Goal: Task Accomplishment & Management: Complete application form

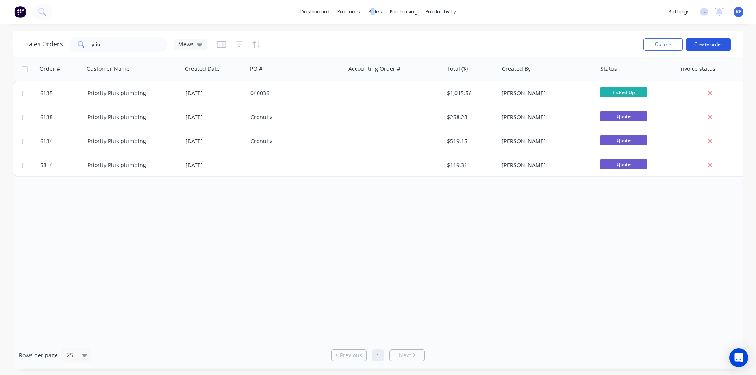
click at [695, 43] on button "Create order" at bounding box center [708, 44] width 45 height 13
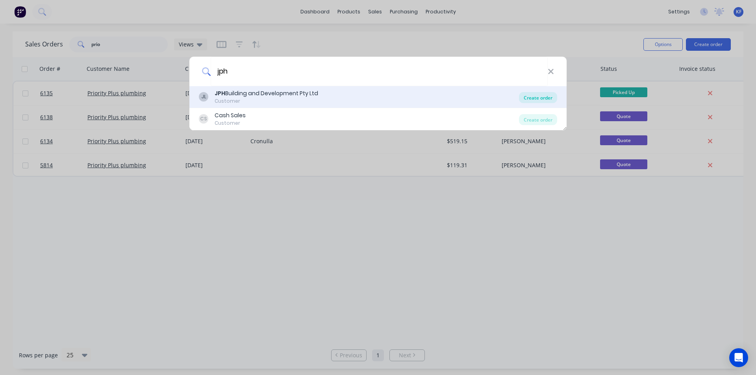
type input "jph"
click at [526, 95] on div "Create order" at bounding box center [538, 97] width 38 height 11
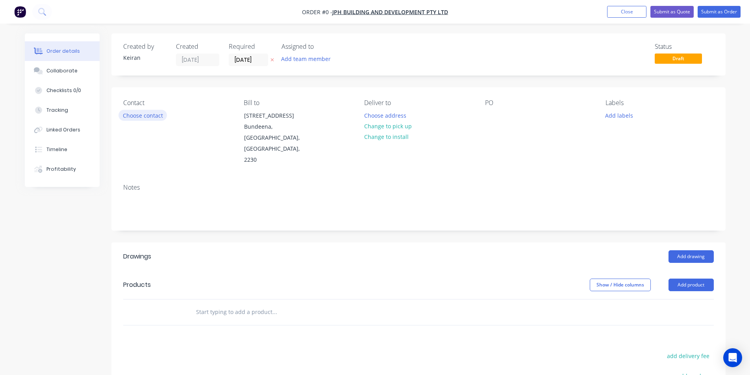
click at [146, 120] on button "Choose contact" at bounding box center [143, 115] width 48 height 11
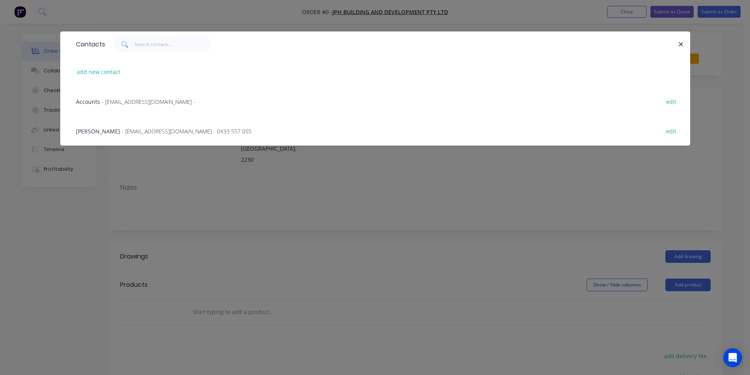
click at [140, 129] on span "- [EMAIL_ADDRESS][DOMAIN_NAME] - 0433 557 055" at bounding box center [187, 131] width 130 height 7
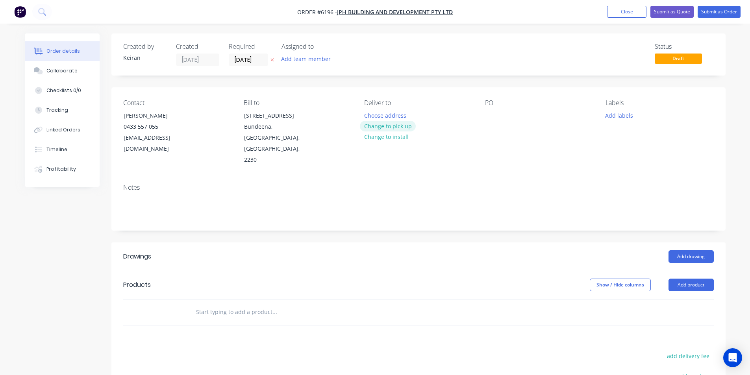
click at [391, 129] on button "Change to pick up" at bounding box center [388, 126] width 56 height 11
click at [247, 58] on input "[DATE]" at bounding box center [248, 60] width 39 height 12
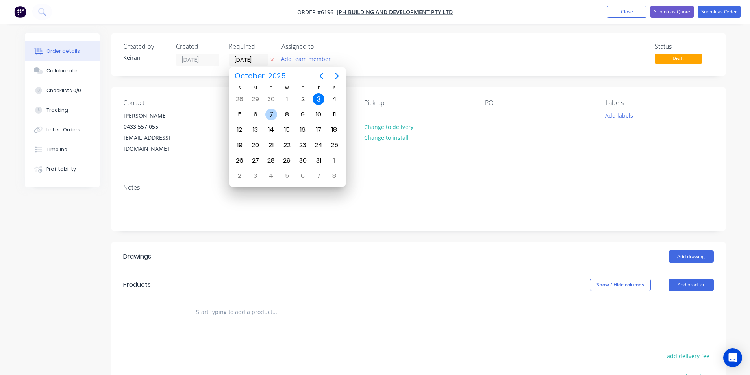
drag, startPoint x: 271, startPoint y: 117, endPoint x: 296, endPoint y: 118, distance: 24.8
click at [271, 118] on div "7" at bounding box center [271, 115] width 12 height 12
type input "[DATE]"
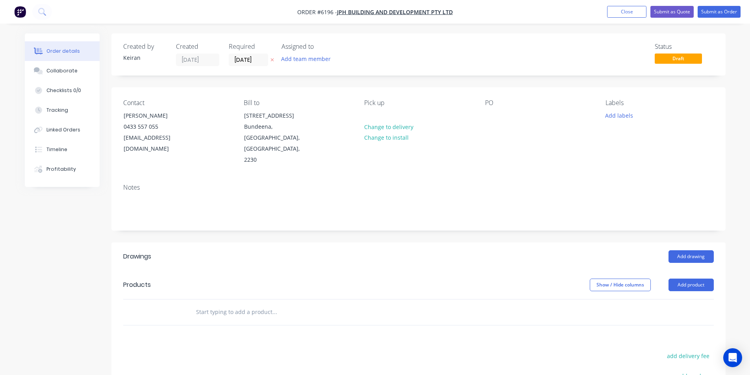
click at [329, 304] on input "text" at bounding box center [275, 312] width 158 height 16
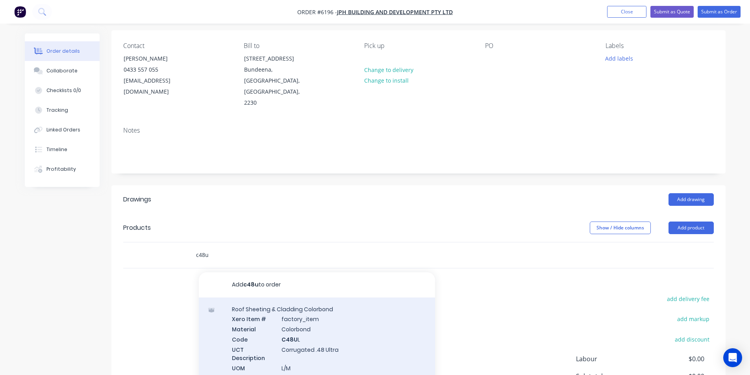
scroll to position [118, 0]
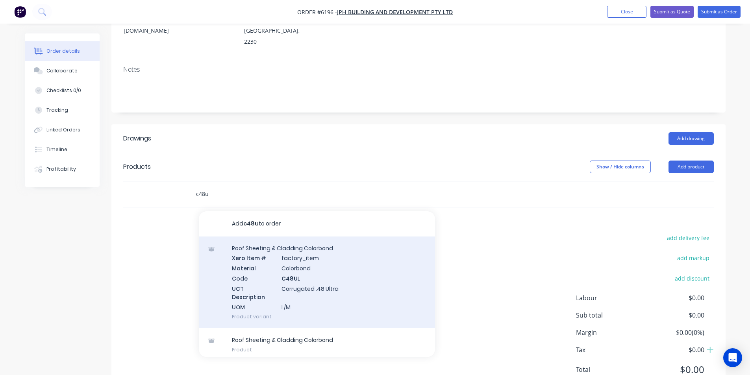
type input "c48u"
click at [381, 255] on div "Roof Sheeting & Cladding Colorbond Xero Item # factory_item Material Colorbond …" at bounding box center [317, 283] width 236 height 92
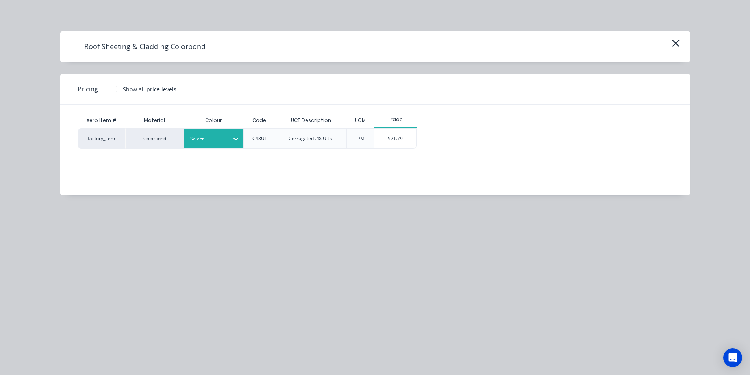
click at [226, 146] on div "Select" at bounding box center [213, 138] width 59 height 19
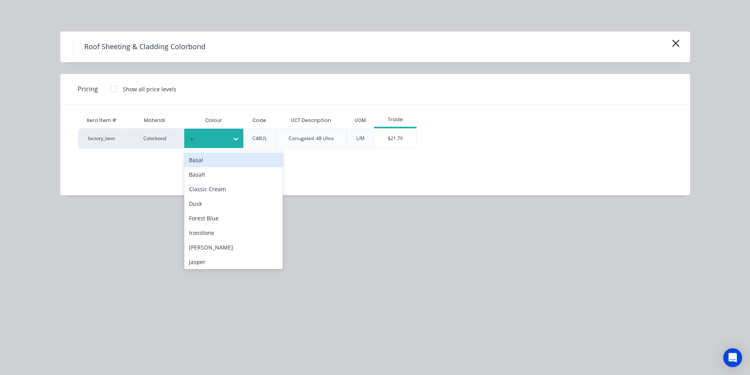
type input "surf"
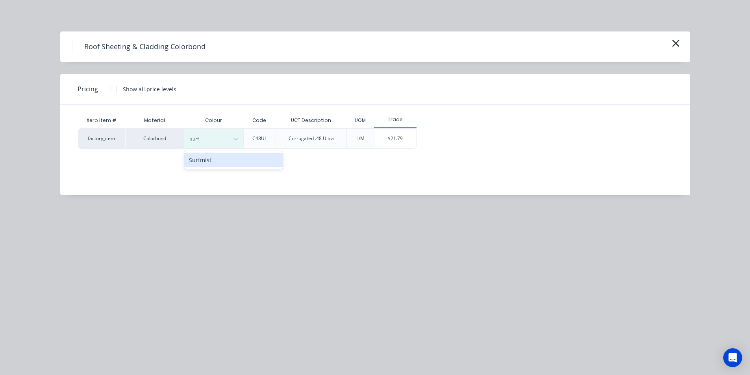
click at [220, 158] on div "Surfmist" at bounding box center [233, 160] width 98 height 15
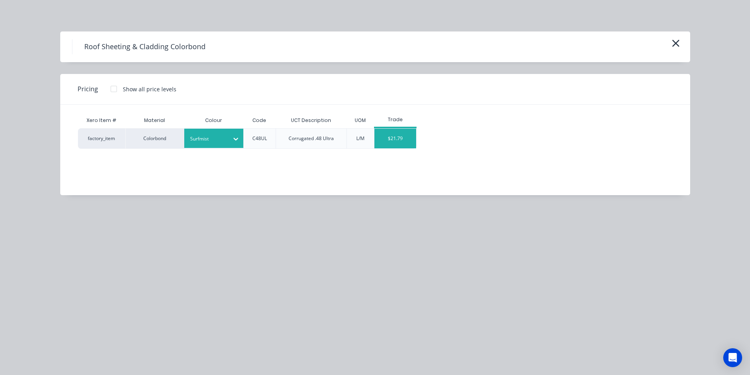
click at [394, 137] on div "$21.79" at bounding box center [395, 139] width 42 height 20
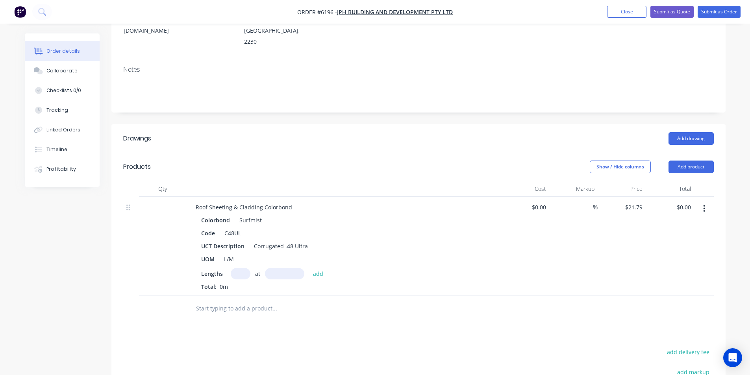
click at [239, 268] on input "text" at bounding box center [241, 273] width 20 height 11
type input "2"
type input "3980"
click at [309, 268] on button "add" at bounding box center [318, 273] width 19 height 11
type input "$173.45"
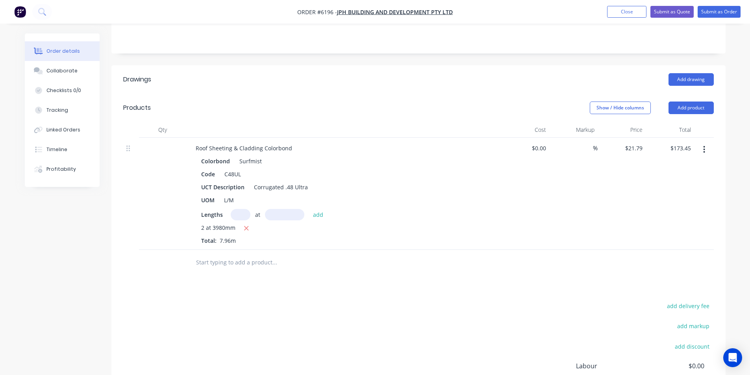
scroll to position [197, 0]
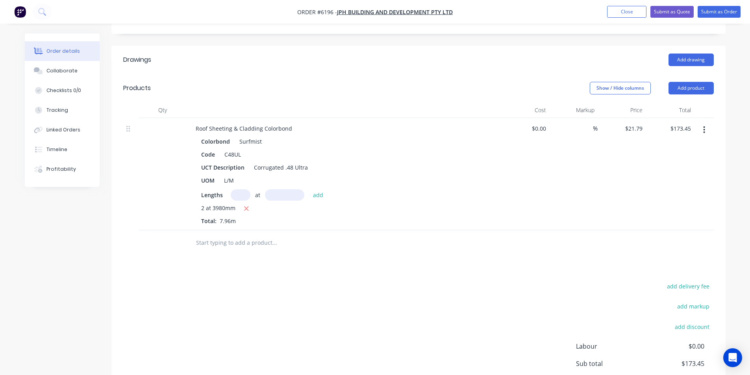
click at [270, 235] on input "text" at bounding box center [275, 243] width 158 height 16
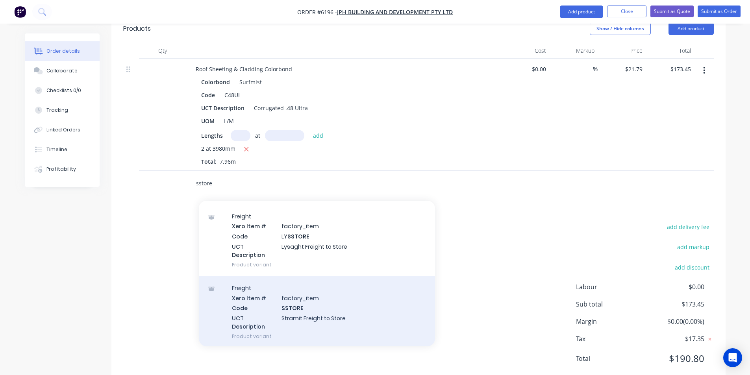
scroll to position [56, 0]
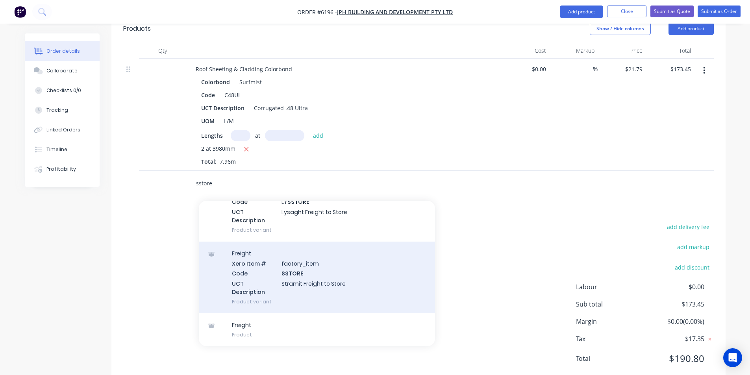
type input "sstore"
click at [369, 271] on div "Freight Xero Item # factory_item Code SSTORE UCT Description Stramit Freight to…" at bounding box center [317, 278] width 236 height 72
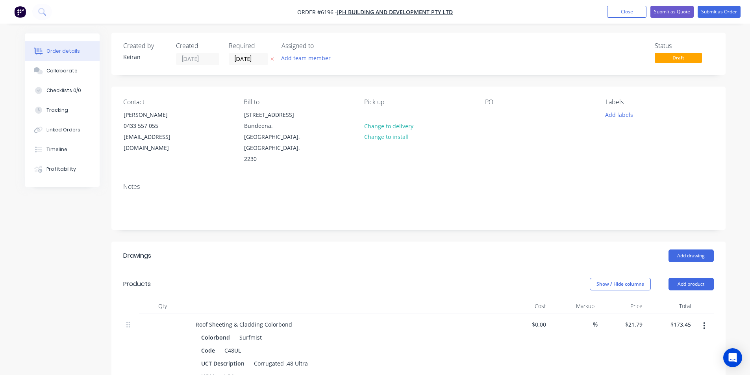
scroll to position [0, 0]
click at [626, 115] on button "Add labels" at bounding box center [619, 115] width 36 height 11
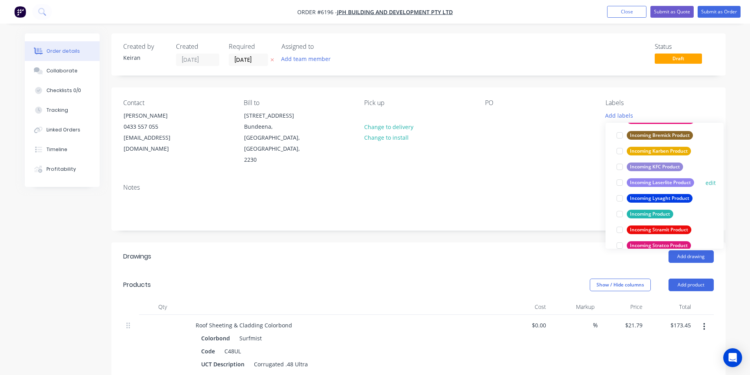
scroll to position [354, 0]
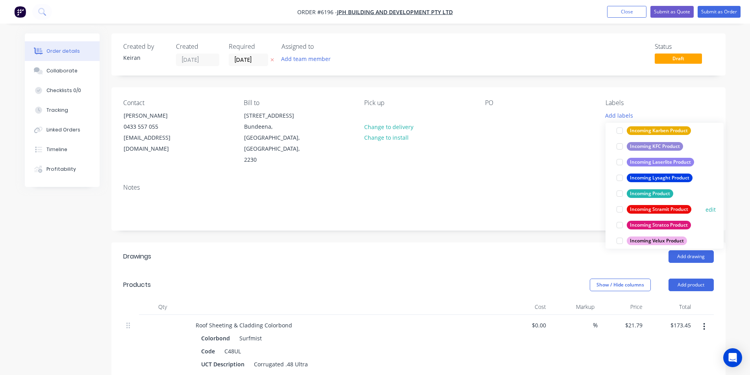
click at [619, 209] on div at bounding box center [620, 210] width 16 height 16
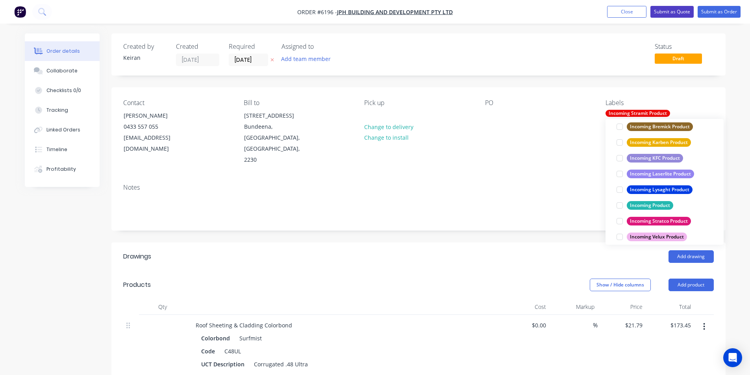
scroll to position [0, 0]
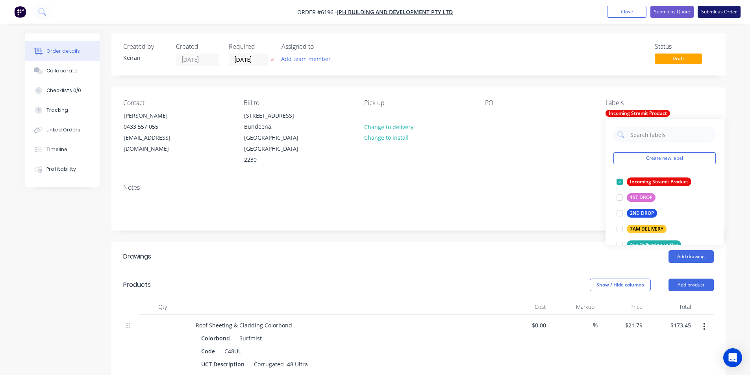
click at [714, 11] on button "Submit as Order" at bounding box center [719, 12] width 43 height 12
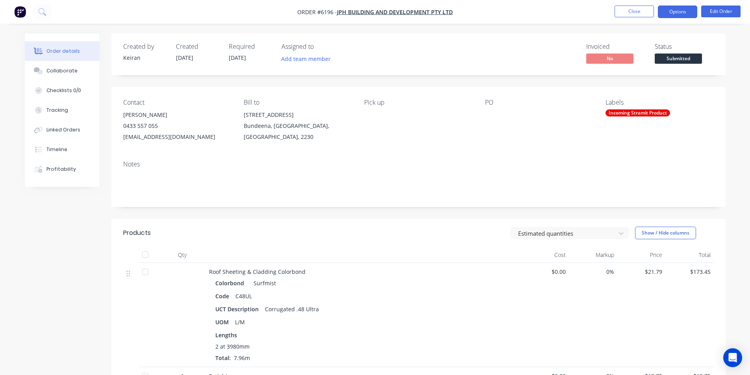
click at [684, 16] on button "Options" at bounding box center [677, 12] width 39 height 13
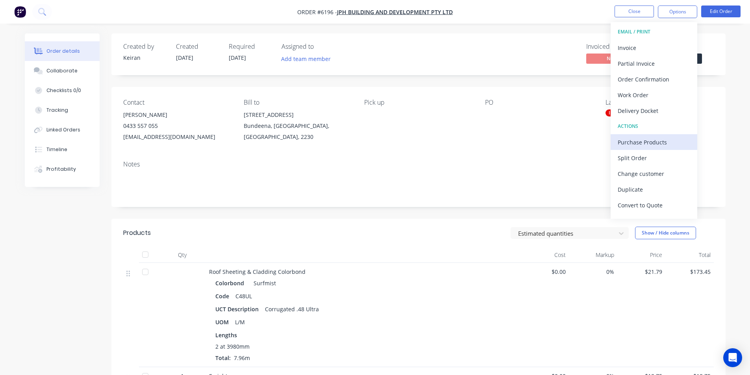
click at [657, 139] on div "Purchase Products" at bounding box center [654, 142] width 72 height 11
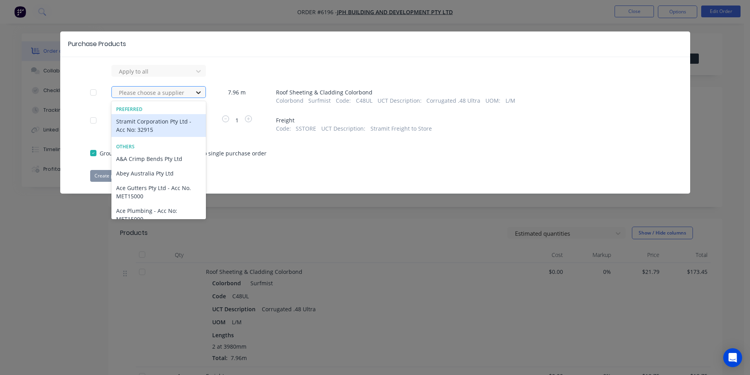
click at [202, 98] on div at bounding box center [198, 92] width 14 height 13
click at [147, 120] on div "Stramit Corporation Pty Ltd - Acc No: 32915" at bounding box center [158, 125] width 95 height 23
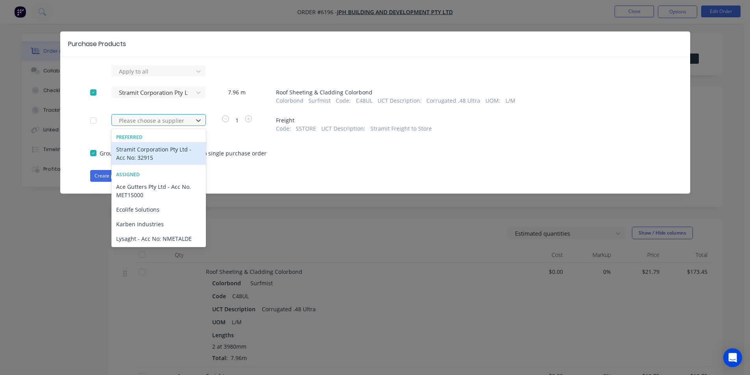
click at [147, 124] on div at bounding box center [153, 121] width 71 height 10
click at [148, 148] on div "Stramit Corporation Pty Ltd - Acc No: 32915" at bounding box center [158, 153] width 95 height 23
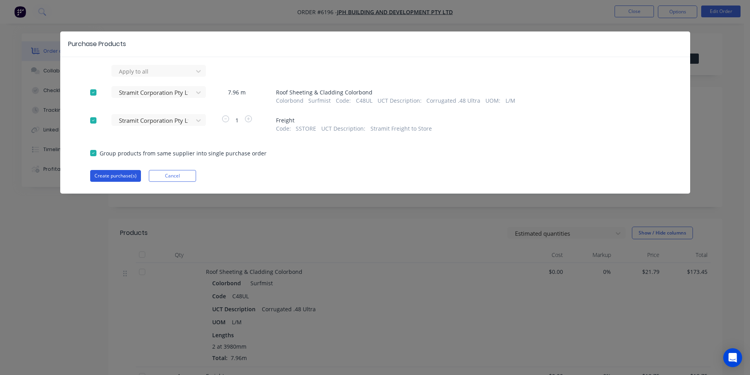
click at [127, 176] on button "Create purchase(s)" at bounding box center [115, 176] width 51 height 12
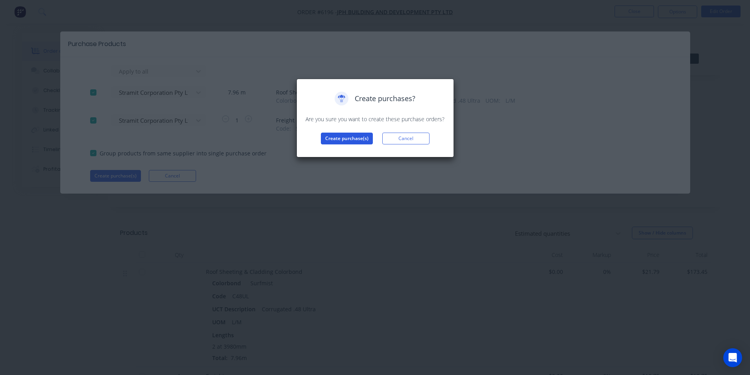
click at [332, 137] on button "Create purchase(s)" at bounding box center [347, 139] width 52 height 12
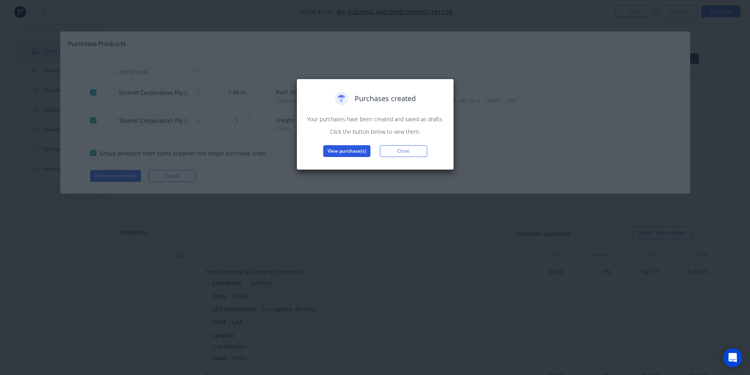
click at [337, 150] on button "View purchase(s)" at bounding box center [346, 151] width 47 height 12
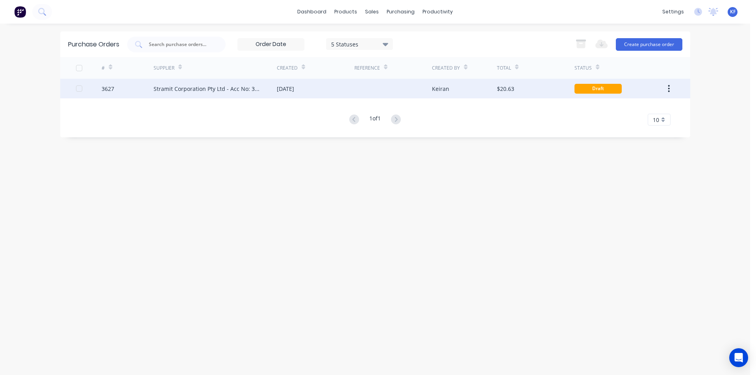
click at [252, 89] on div "Stramit Corporation Pty Ltd - Acc No: 32915" at bounding box center [207, 89] width 107 height 8
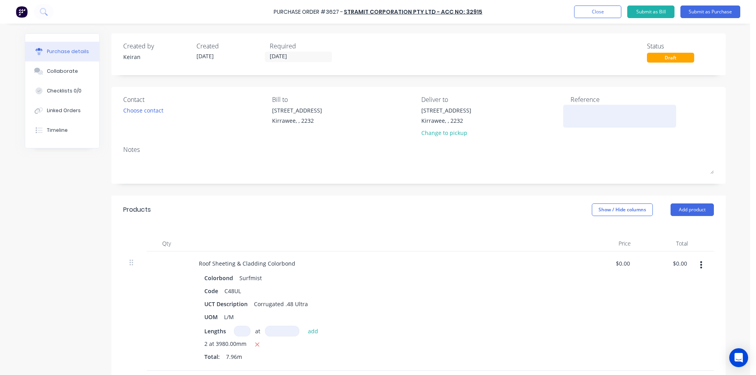
drag, startPoint x: 607, startPoint y: 110, endPoint x: 603, endPoint y: 110, distance: 4.0
click at [603, 110] on textarea at bounding box center [620, 115] width 98 height 18
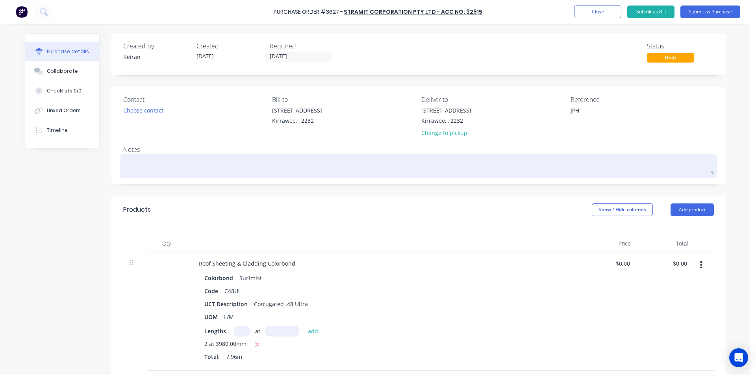
type textarea "JPH"
type textarea "x"
type textarea "JPH"
click at [264, 158] on textarea at bounding box center [418, 165] width 591 height 18
type textarea "x"
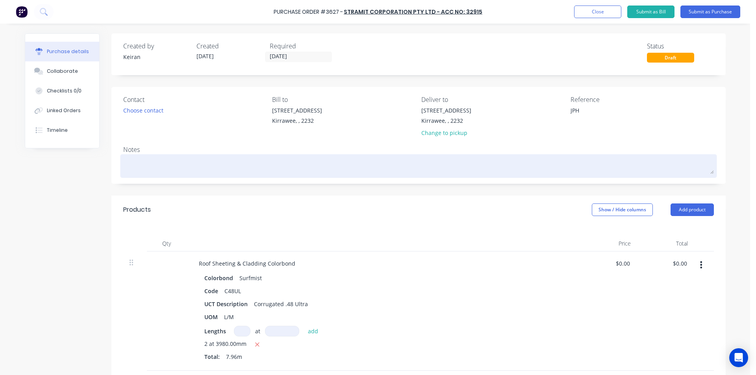
type textarea "T"
type textarea "x"
type textarea "To"
type textarea "x"
type textarea "To"
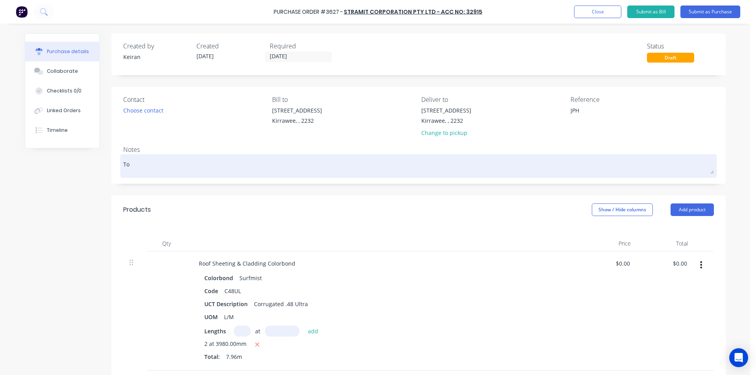
type textarea "x"
type textarea "To S"
type textarea "x"
type textarea "To St"
type textarea "x"
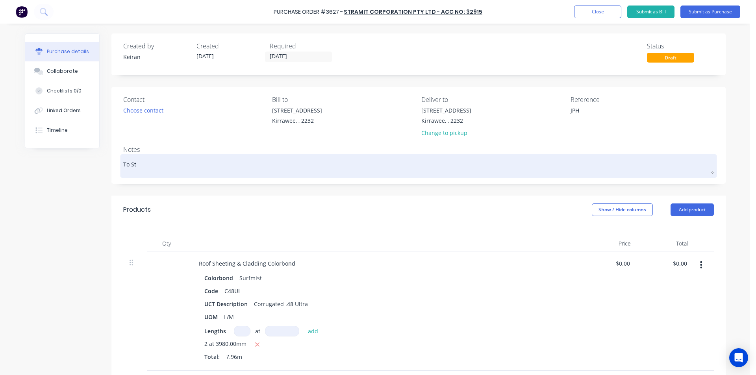
type textarea "To Sto"
type textarea "x"
type textarea "To Stor"
type textarea "x"
type textarea "To Store"
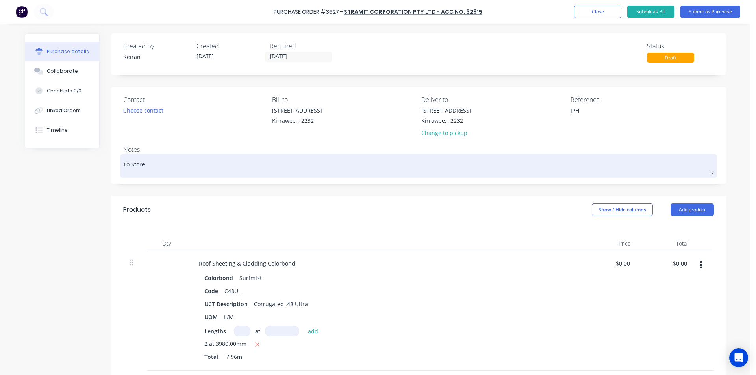
type textarea "x"
type textarea "To Store"
type textarea "x"
type textarea "To Store K"
type textarea "x"
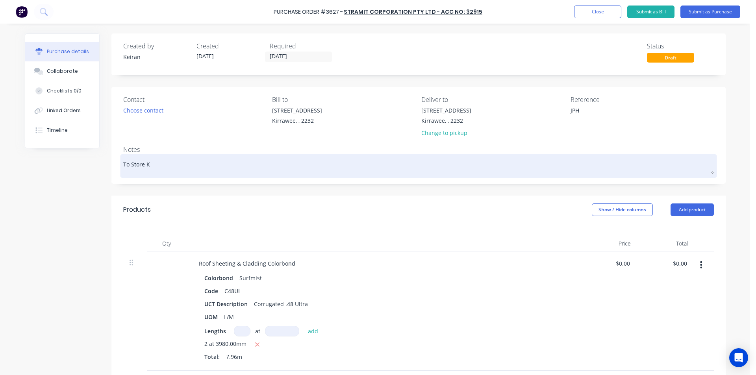
type textarea "To Store Ki"
type textarea "x"
type textarea "To Store Kir"
type textarea "x"
type textarea "To Store Kirr"
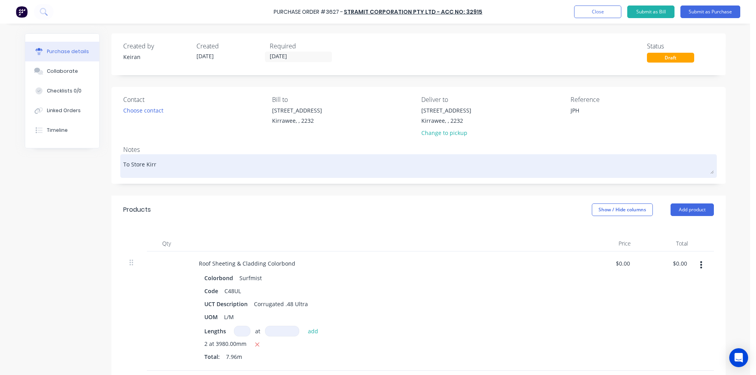
type textarea "x"
type textarea "To Store Kirra"
type textarea "x"
type textarea "To Store Kirraw"
type textarea "x"
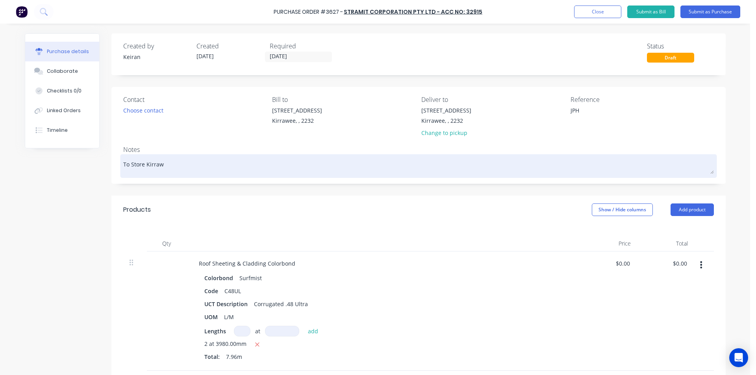
type textarea "To Store Kirrawe"
type textarea "x"
type textarea "To Store Kirrawee"
type textarea "x"
type textarea "To Store Kirrawee"
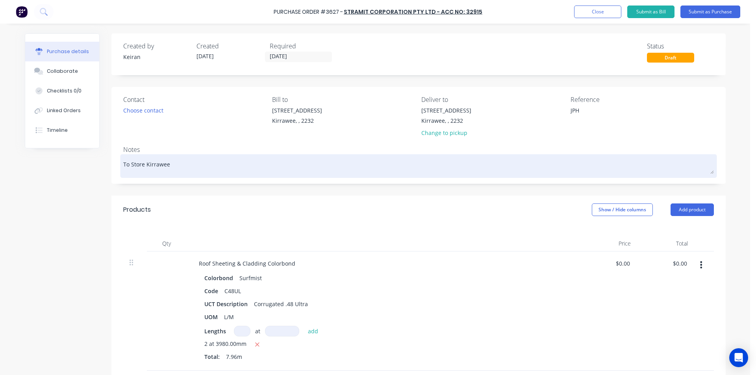
type textarea "x"
type textarea "To Store Kirrawee 7"
type textarea "x"
type textarea "To Store Kirrawee 7/"
type textarea "x"
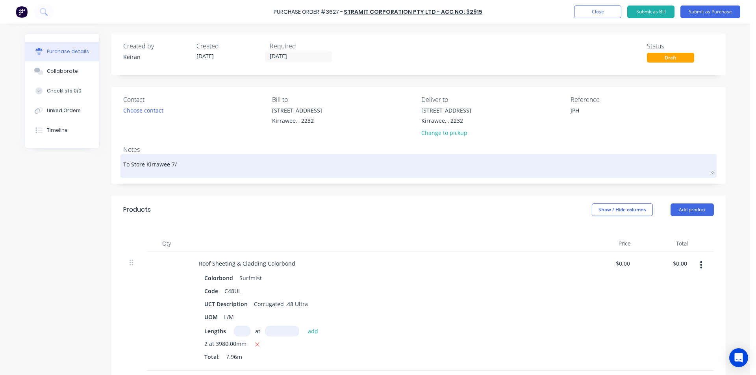
type textarea "To Store Kirrawee 7/1"
type textarea "x"
type textarea "To Store Kirrawee 7/10"
type textarea "x"
type textarea "To Store Kirrawee 7/10"
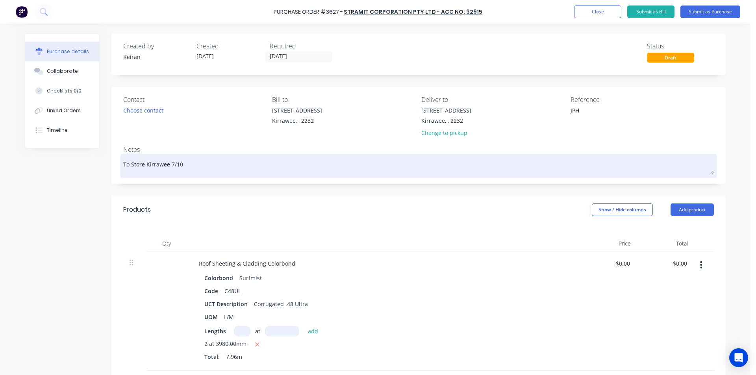
type textarea "x"
type textarea "To Store Kirrawee 7/10 i"
type textarea "x"
type textarea "To Store Kirrawee 7/10 is"
type textarea "x"
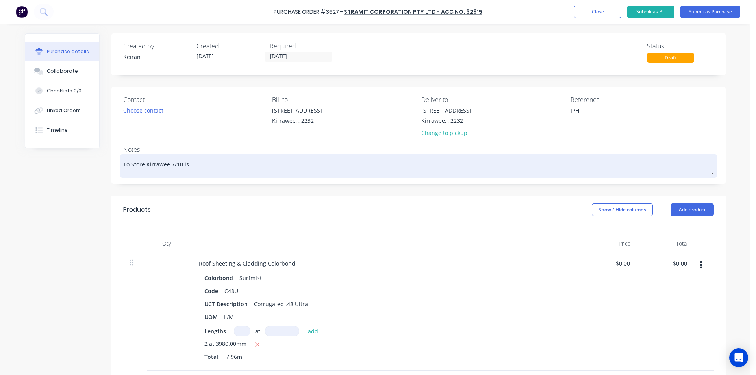
type textarea "To Store Kirrawee 7/10 is"
type textarea "x"
type textarea "To Store Kirrawee 7/10 is p"
type textarea "x"
type textarea "To Store Kirrawee 7/10 is po"
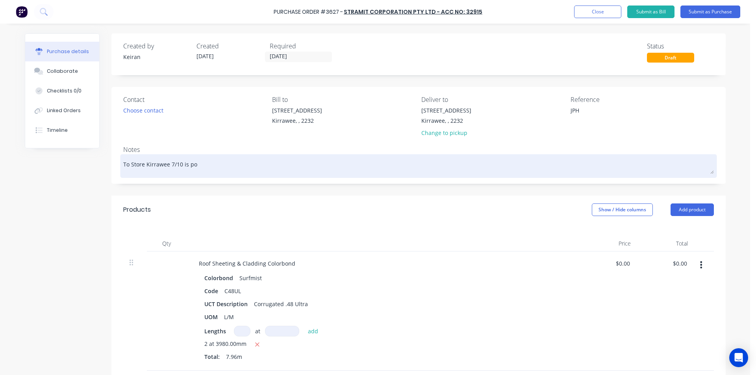
type textarea "x"
type textarea "To Store Kirrawee 7/10 is pos"
type textarea "x"
type textarea "To Store Kirrawee 7/10 is poss"
type textarea "x"
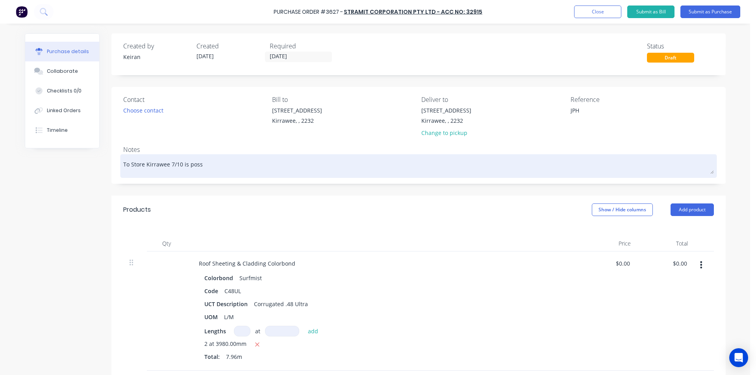
type textarea "To Store Kirrawee 7/10 is possi"
type textarea "x"
type textarea "To Store Kirrawee 7/10 is possib"
type textarea "x"
type textarea "To Store Kirrawee 7/10 is possibl"
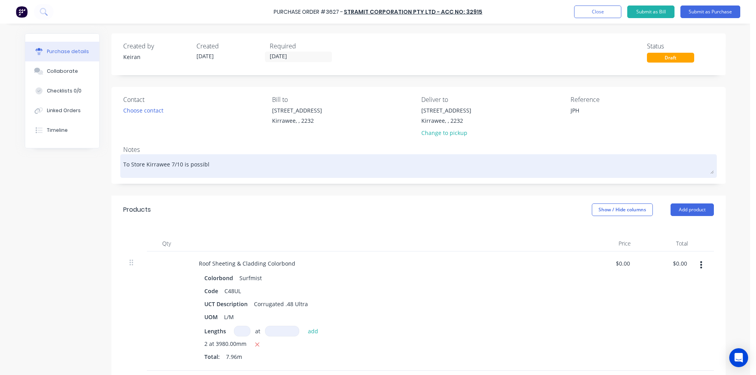
type textarea "x"
type textarea "To Store Kirrawee 7/10 is possible"
type textarea "x"
type textarea "To Store Kirrawee 7/10 is possible"
type textarea "x"
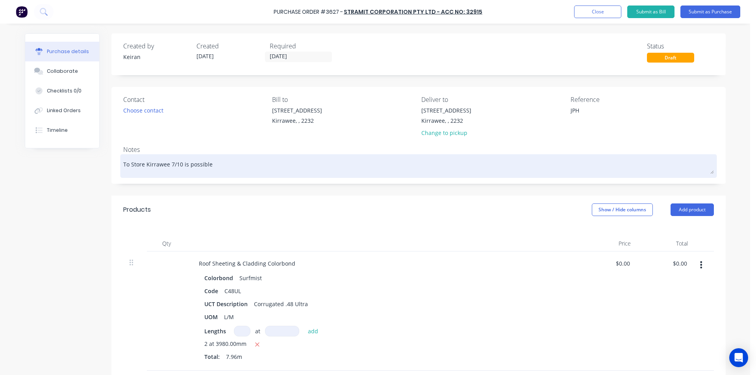
type textarea "To Store Kirrawee 7/10 is possible p"
type textarea "x"
type textarea "To Store Kirrawee 7/10 is possible pl"
type textarea "x"
type textarea "To Store Kirrawee 7/10 is possible ple"
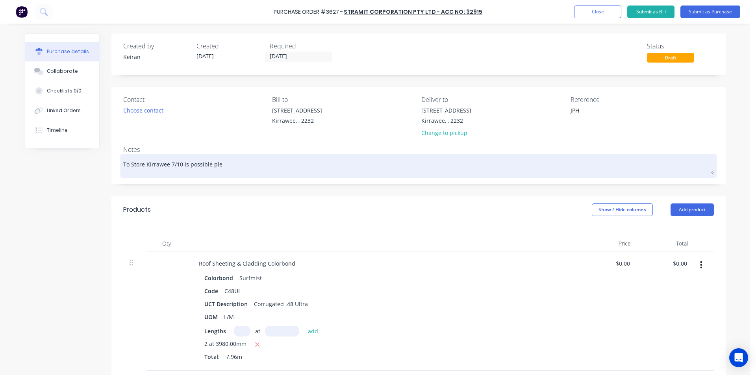
type textarea "x"
type textarea "To Store Kirrawee 7/10 is possible plea"
type textarea "x"
type textarea "To Store Kirrawee 7/10 is possible pleas"
type textarea "x"
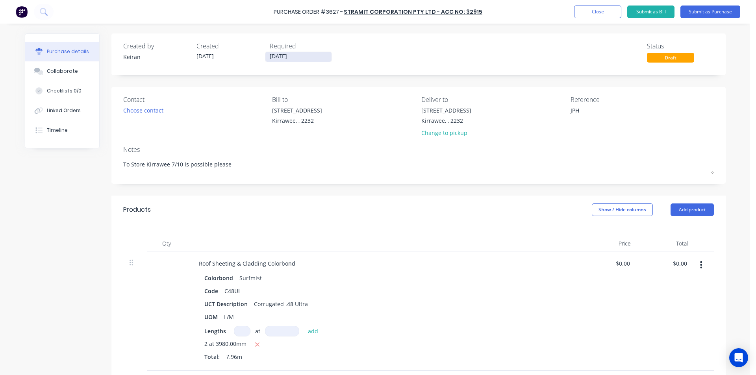
type textarea "To Store Kirrawee 7/10 is possible please"
type textarea "x"
type textarea "To Store Kirrawee 7/10 is possible please"
click at [298, 61] on input "[DATE]" at bounding box center [298, 57] width 66 height 10
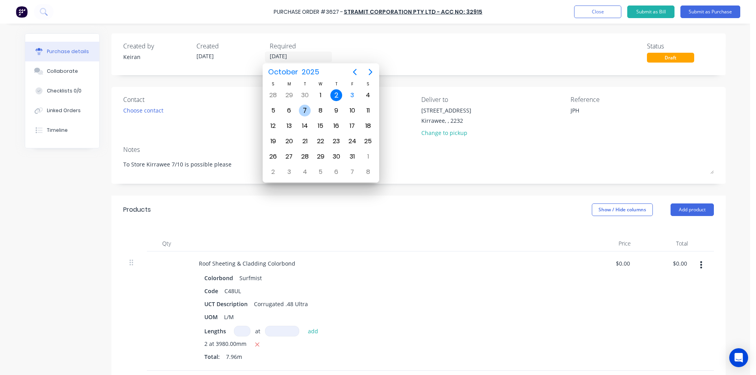
click at [304, 114] on div "7" at bounding box center [305, 111] width 12 height 12
type textarea "x"
type input "[DATE]"
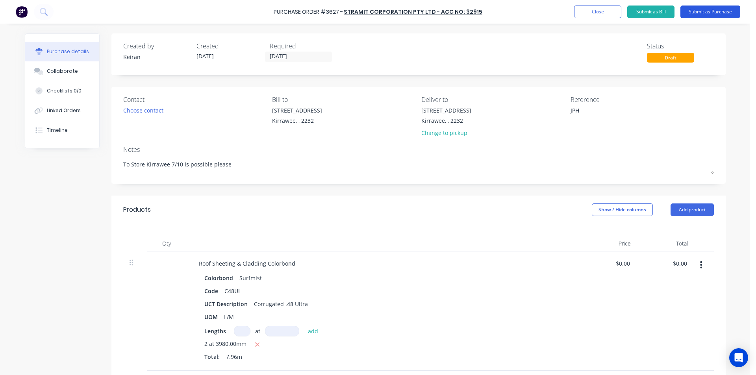
click at [726, 11] on button "Submit as Purchase" at bounding box center [710, 12] width 60 height 13
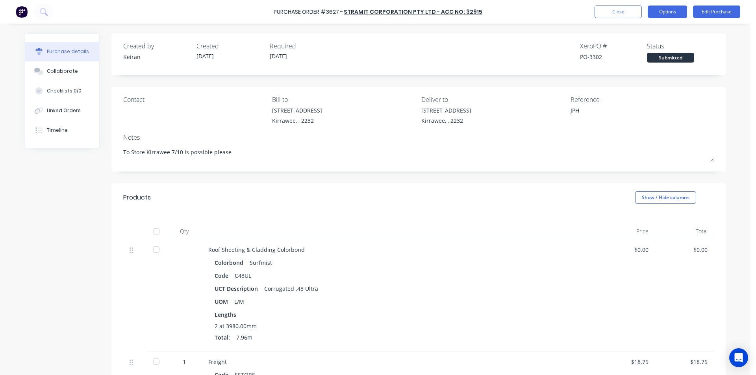
click at [674, 10] on button "Options" at bounding box center [667, 12] width 39 height 13
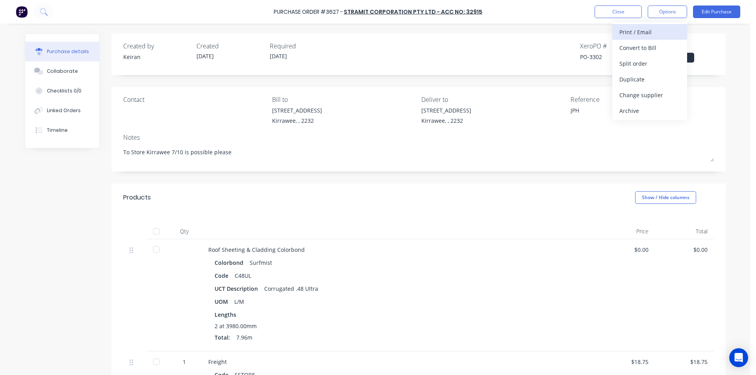
click at [665, 27] on div "Print / Email" at bounding box center [649, 31] width 61 height 11
click at [657, 68] on div "Without pricing" at bounding box center [649, 63] width 61 height 11
type textarea "x"
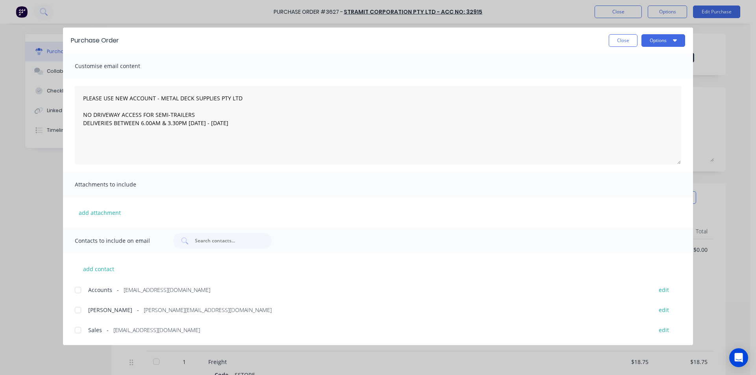
click at [82, 332] on div at bounding box center [78, 330] width 16 height 16
type textarea "PLEASE USE NEW ACCOUNT - METAL DECK SUPPLIES PTY LTD NO DRIVEWAY ACCESS FOR SEM…"
drag, startPoint x: 671, startPoint y: 38, endPoint x: 665, endPoint y: 50, distance: 13.0
click at [671, 38] on button "Options" at bounding box center [663, 40] width 44 height 13
click at [647, 95] on div "Email" at bounding box center [647, 91] width 61 height 11
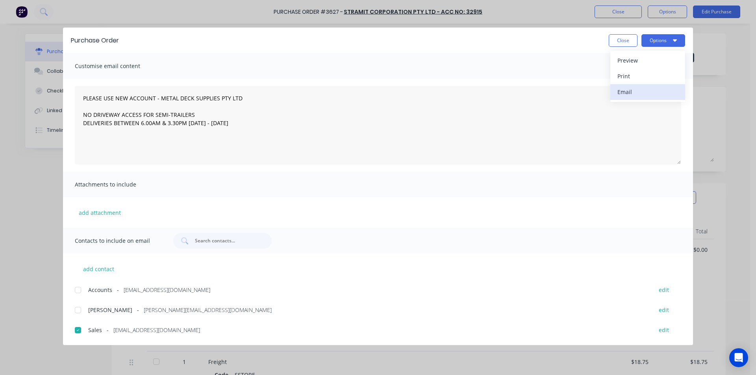
type textarea "x"
type textarea "PLEASE USE NEW ACCOUNT - METAL DECK SUPPLIES PTY LTD NO DRIVEWAY ACCESS FOR SEM…"
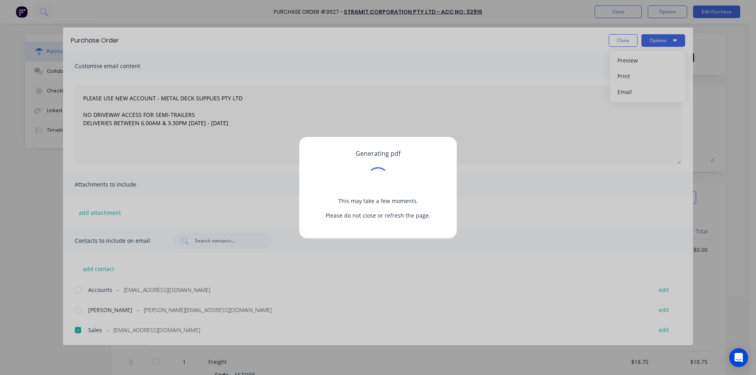
type textarea "x"
type textarea "PLEASE USE NEW ACCOUNT - METAL DECK SUPPLIES PTY LTD NO DRIVEWAY ACCESS FOR SEM…"
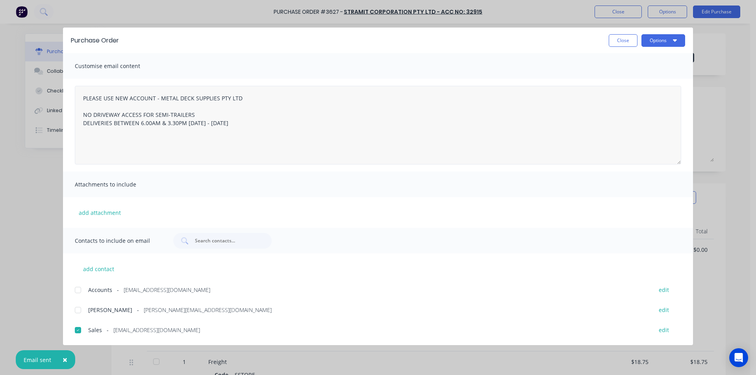
type textarea "x"
type textarea "PLEASE USE NEW ACCOUNT - METAL DECK SUPPLIES PTY LTD NO DRIVEWAY ACCESS FOR SEM…"
drag, startPoint x: 623, startPoint y: 41, endPoint x: 739, endPoint y: 122, distance: 141.7
click at [621, 41] on button "Close" at bounding box center [623, 40] width 29 height 13
type textarea "x"
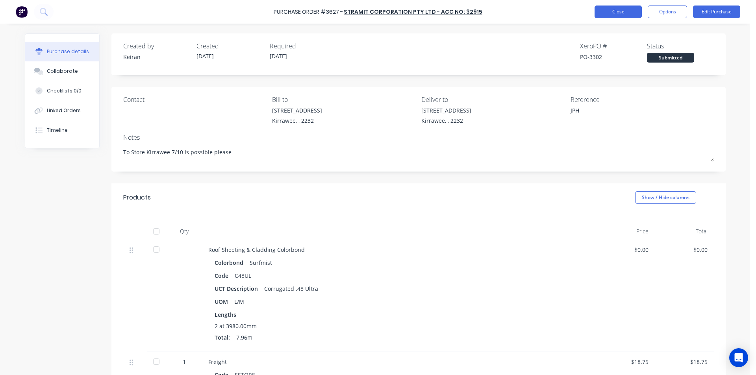
click at [602, 14] on button "Close" at bounding box center [618, 12] width 47 height 13
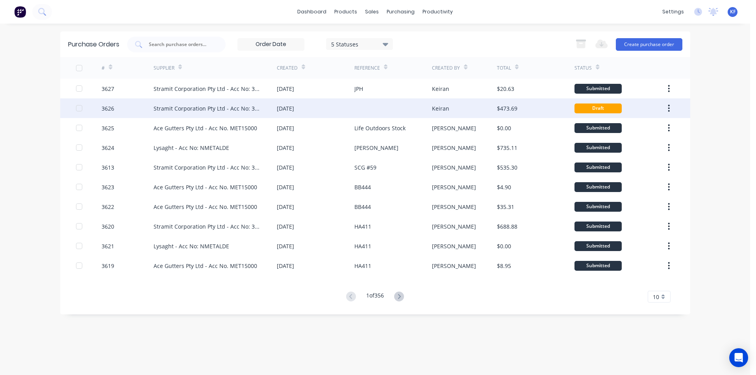
click at [406, 107] on div at bounding box center [393, 108] width 78 height 20
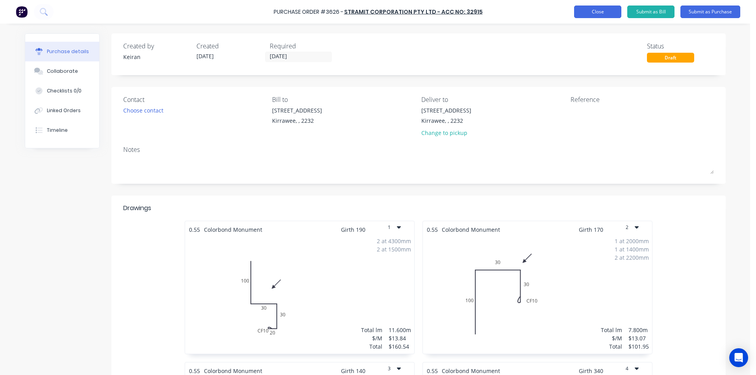
click at [604, 12] on button "Close" at bounding box center [597, 12] width 47 height 13
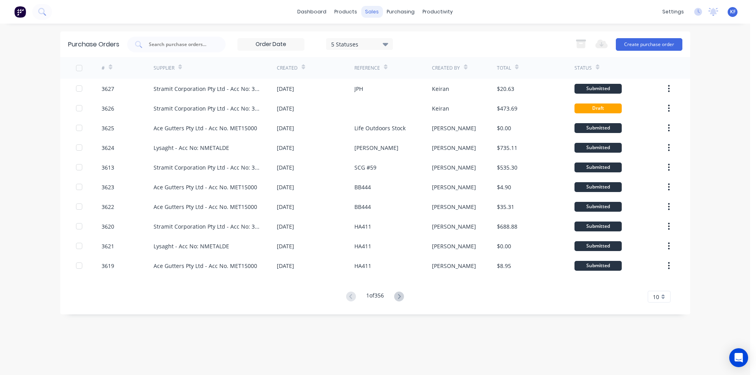
click at [376, 8] on div "sales" at bounding box center [372, 12] width 22 height 12
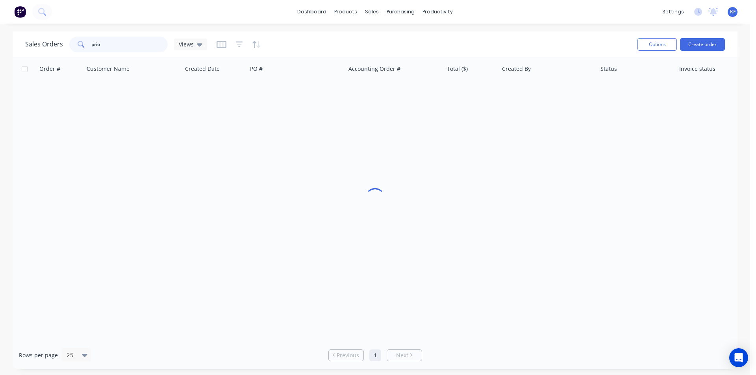
click at [158, 48] on input "prio" at bounding box center [129, 45] width 77 height 16
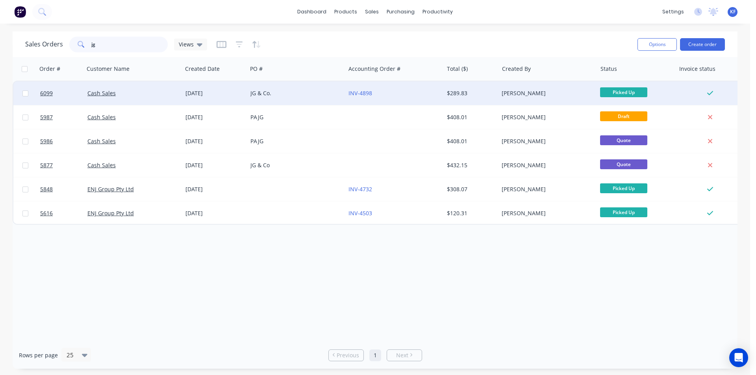
type input "jg"
click at [285, 95] on div "JG & Co." at bounding box center [293, 93] width 87 height 8
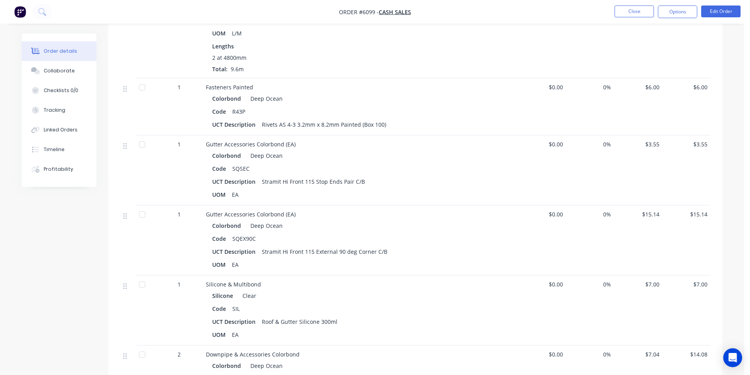
scroll to position [512, 0]
click at [50, 71] on div "Collaborate" at bounding box center [59, 70] width 31 height 7
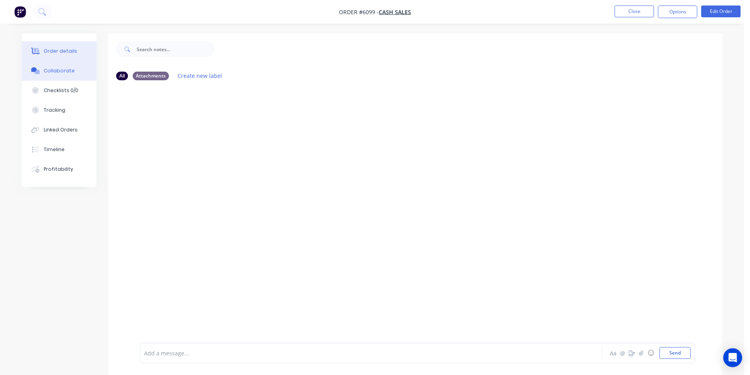
click at [55, 52] on div "Order details" at bounding box center [60, 51] width 33 height 7
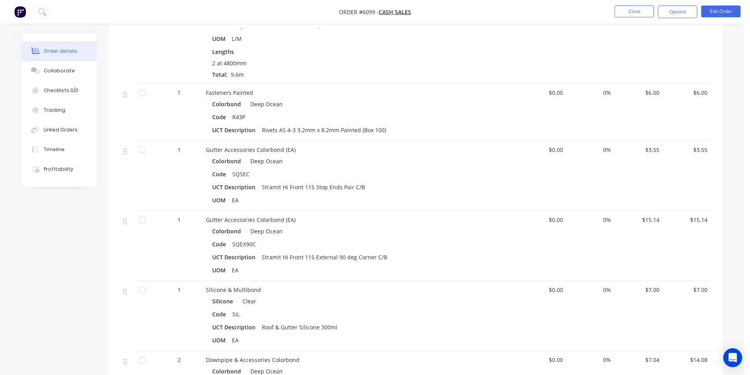
scroll to position [512, 0]
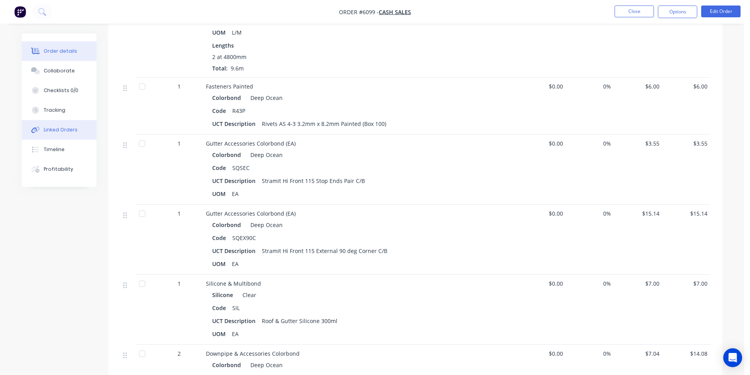
click at [70, 134] on button "Linked Orders" at bounding box center [59, 130] width 75 height 20
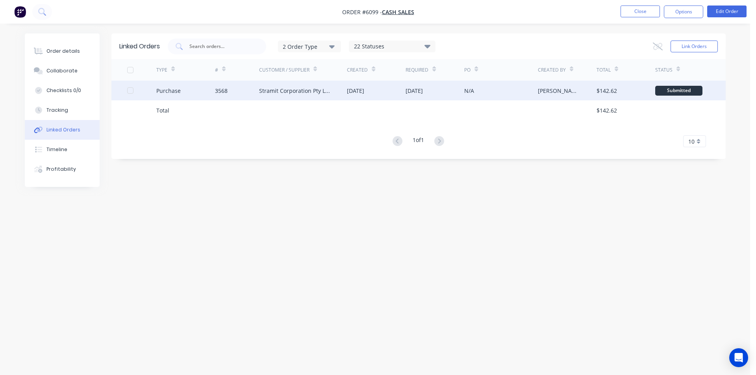
click at [251, 98] on div "3568" at bounding box center [237, 91] width 44 height 20
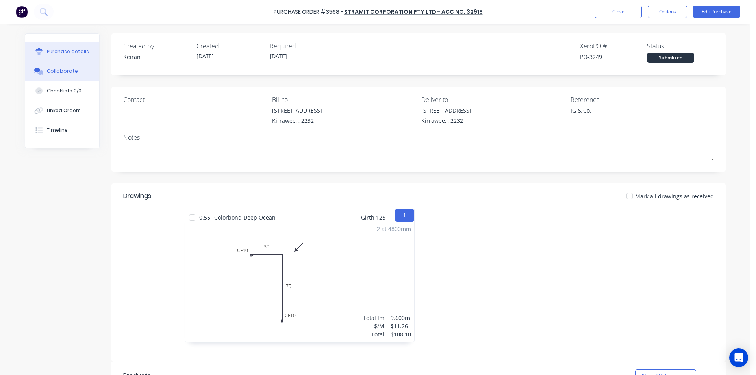
click at [70, 73] on div "Collaborate" at bounding box center [62, 71] width 31 height 7
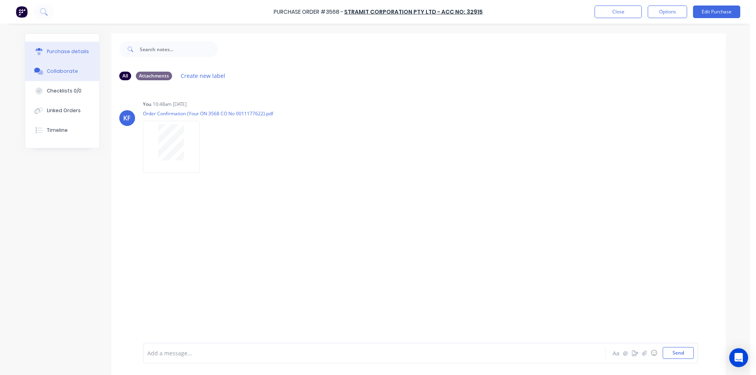
click at [77, 57] on button "Purchase details" at bounding box center [62, 52] width 74 height 20
type textarea "x"
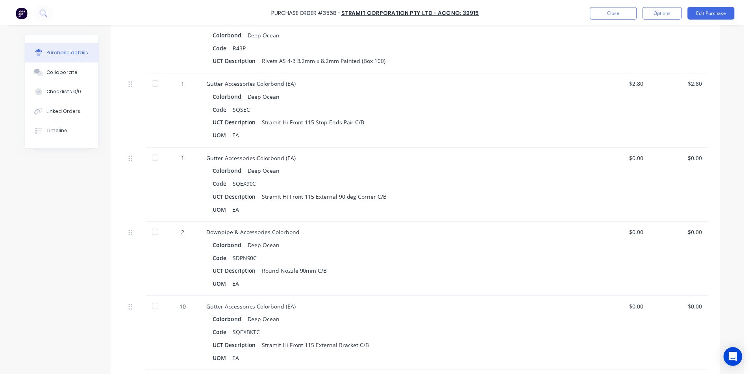
scroll to position [591, 0]
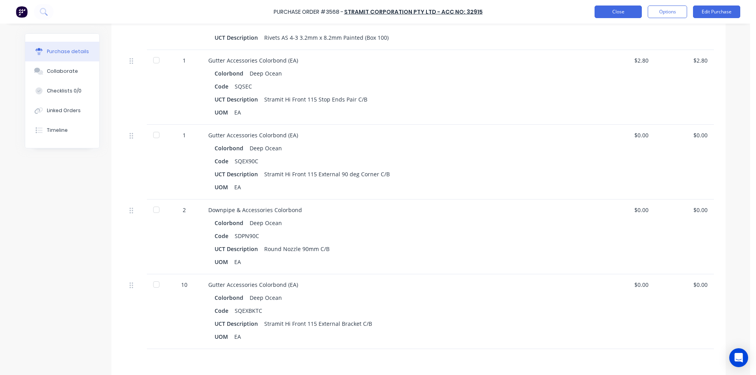
click at [630, 9] on button "Close" at bounding box center [618, 12] width 47 height 13
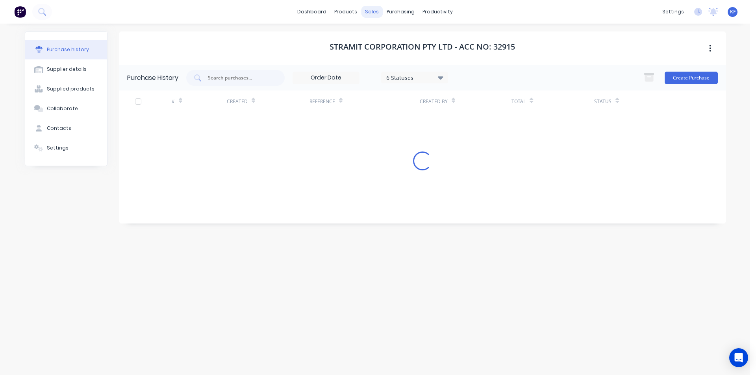
click at [378, 14] on div "sales" at bounding box center [372, 12] width 22 height 12
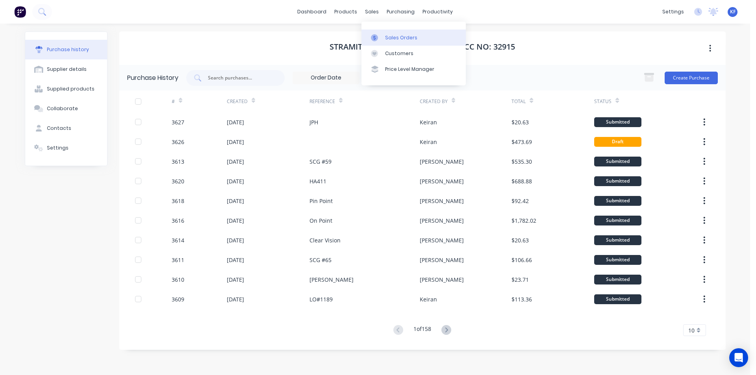
click at [397, 41] on div "Sales Orders" at bounding box center [401, 37] width 32 height 7
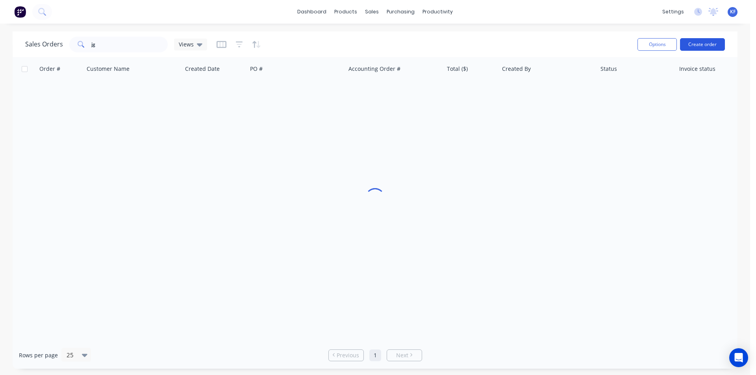
click at [701, 42] on button "Create order" at bounding box center [702, 44] width 45 height 13
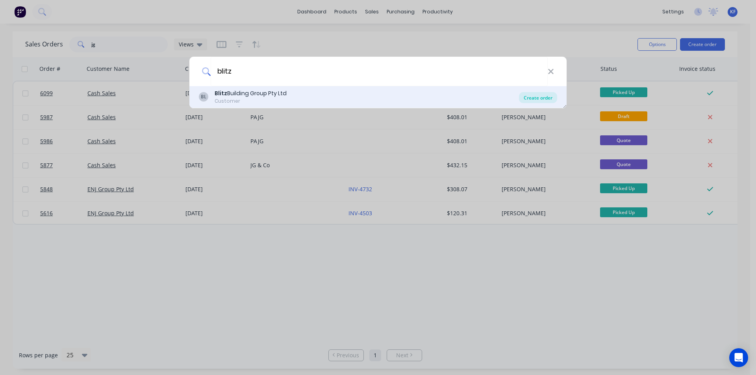
type input "blitz"
click at [535, 102] on div "Create order" at bounding box center [538, 97] width 38 height 11
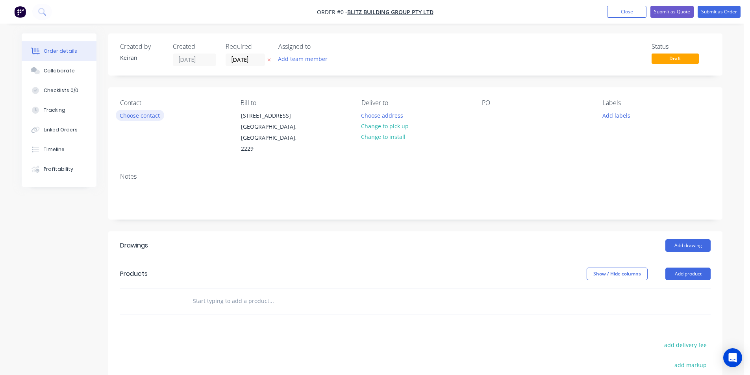
click at [151, 115] on button "Choose contact" at bounding box center [140, 115] width 48 height 11
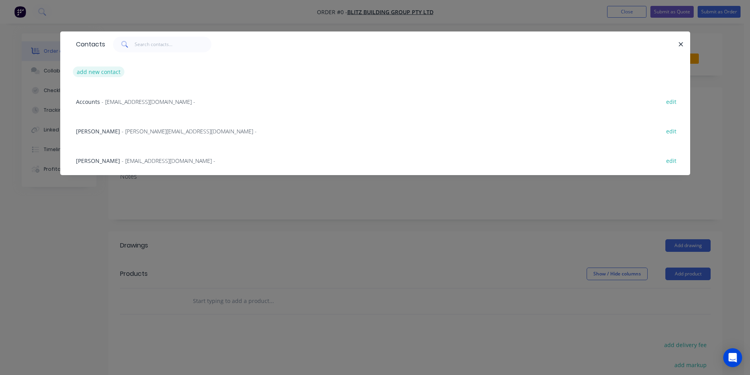
click at [93, 72] on button "add new contact" at bounding box center [99, 72] width 52 height 11
select select "AU"
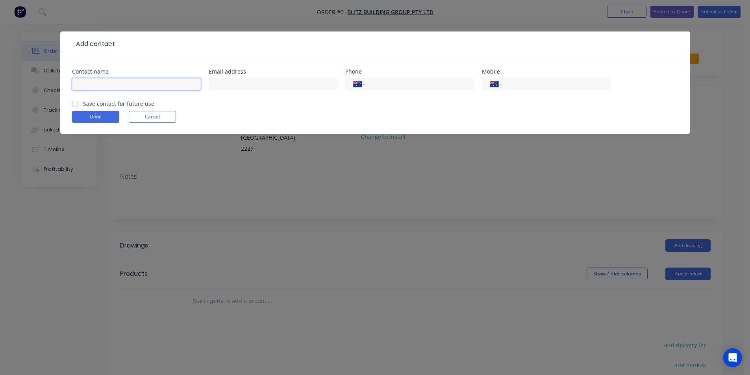
click at [97, 83] on input "text" at bounding box center [136, 84] width 129 height 12
type input "[PERSON_NAME]"
click at [529, 86] on input "tel" at bounding box center [555, 84] width 95 height 9
type input "0411 219 091"
click at [83, 107] on label "Save contact for future use" at bounding box center [118, 104] width 71 height 8
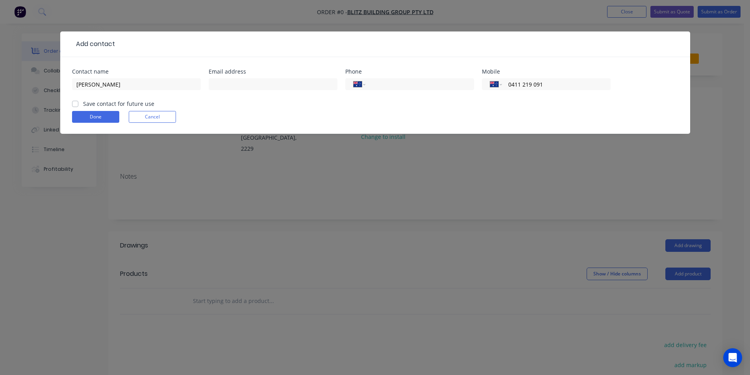
click at [76, 107] on input "Save contact for future use" at bounding box center [75, 103] width 6 height 7
checkbox input "true"
click at [87, 117] on button "Done" at bounding box center [95, 117] width 47 height 12
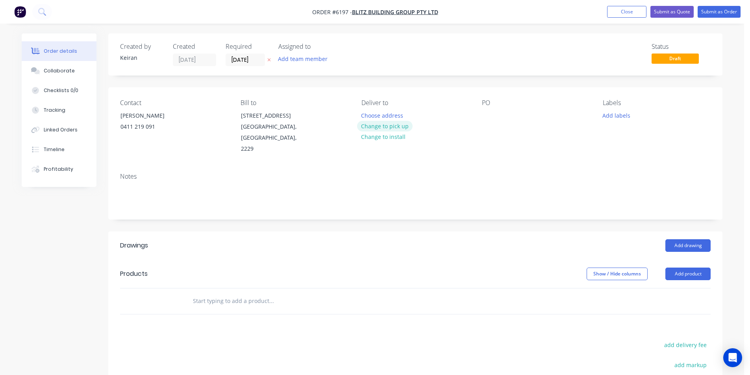
click at [404, 128] on button "Change to pick up" at bounding box center [385, 126] width 56 height 11
click at [485, 115] on div at bounding box center [488, 115] width 13 height 11
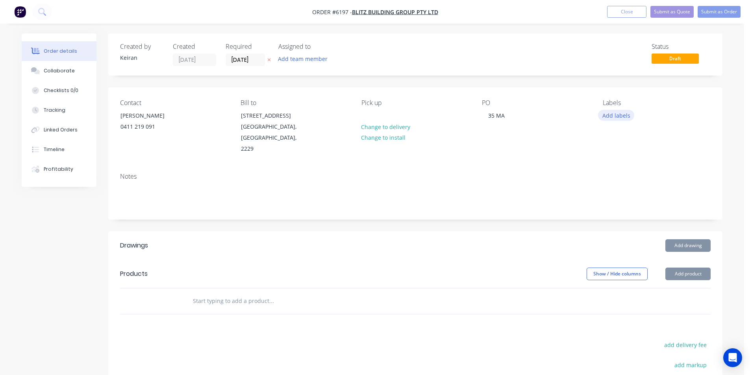
click at [614, 111] on button "Add labels" at bounding box center [616, 115] width 36 height 11
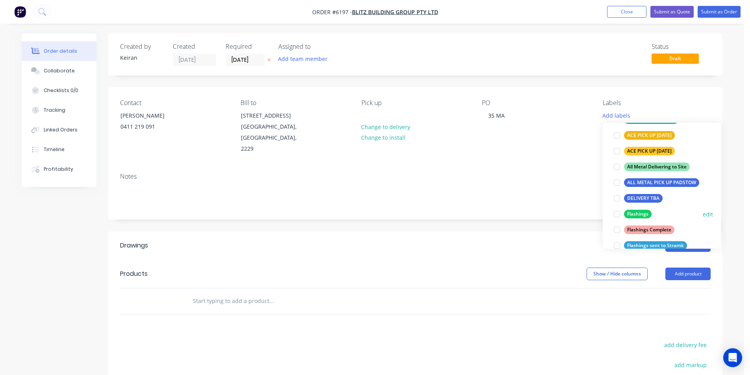
scroll to position [118, 0]
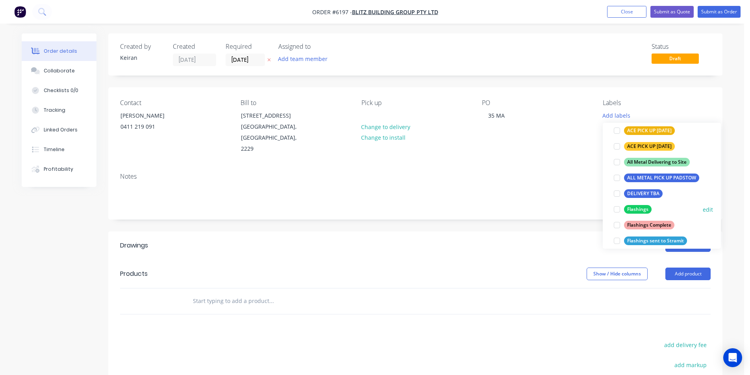
click at [612, 209] on div at bounding box center [617, 210] width 16 height 16
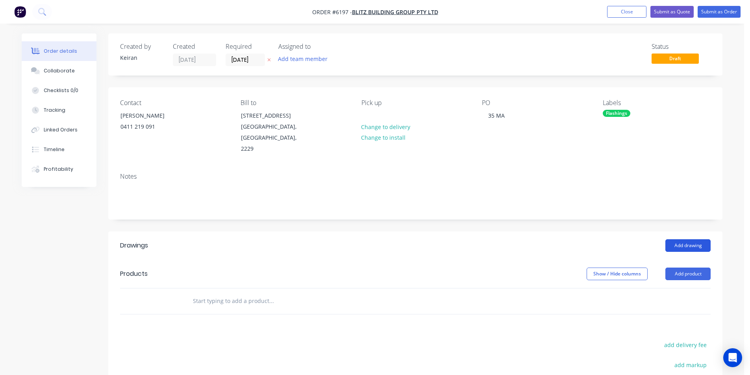
click at [680, 244] on button "Add drawing" at bounding box center [687, 245] width 45 height 13
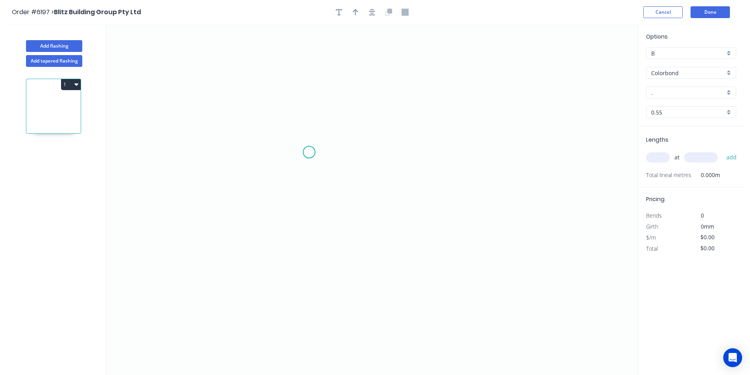
click at [273, 63] on icon "0" at bounding box center [372, 199] width 532 height 351
click at [270, 223] on icon "0" at bounding box center [372, 199] width 532 height 351
click at [314, 224] on icon "0 ?" at bounding box center [372, 199] width 532 height 351
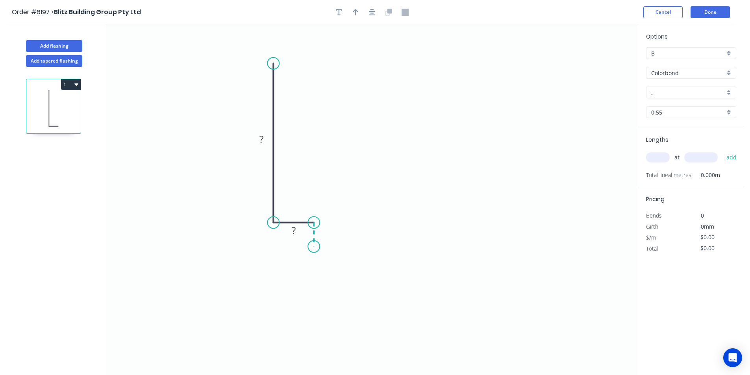
click at [312, 246] on icon "0 ? ?" at bounding box center [372, 199] width 532 height 351
click at [312, 244] on circle at bounding box center [314, 245] width 12 height 12
click at [255, 135] on rect at bounding box center [262, 139] width 16 height 11
click at [374, 13] on icon "button" at bounding box center [372, 12] width 6 height 7
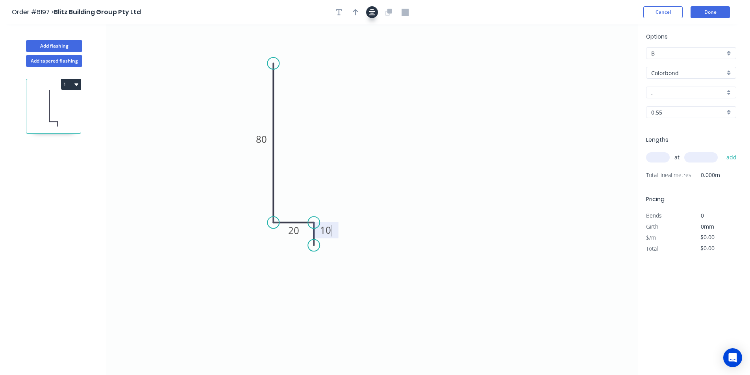
type input "$9.15"
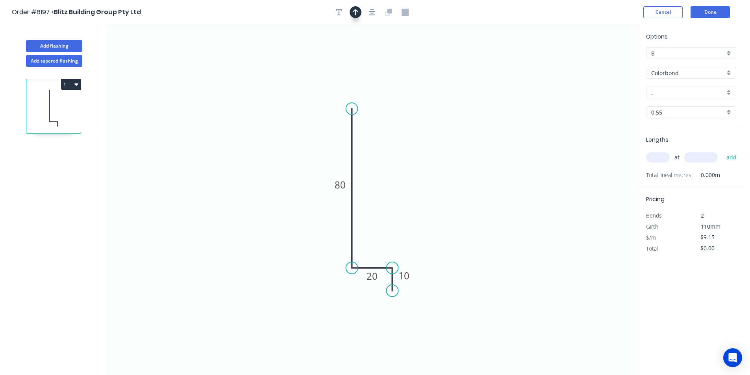
click at [355, 18] on button "button" at bounding box center [356, 12] width 12 height 12
click at [595, 65] on icon "0 80 20 10" at bounding box center [372, 199] width 532 height 351
click at [600, 63] on icon at bounding box center [598, 54] width 7 height 25
drag, startPoint x: 599, startPoint y: 62, endPoint x: 611, endPoint y: 131, distance: 70.0
click at [414, 226] on icon at bounding box center [420, 219] width 23 height 23
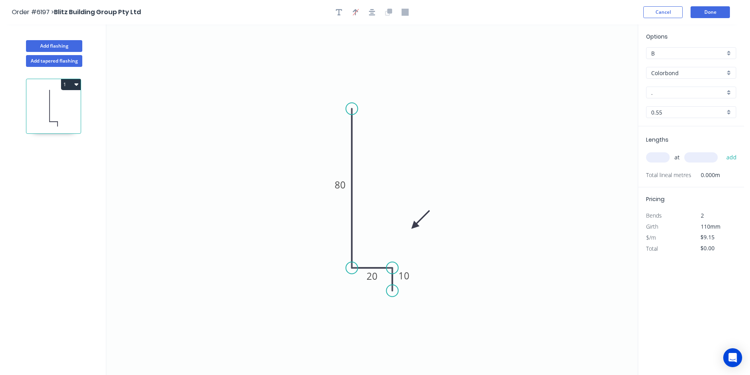
click at [659, 94] on input "." at bounding box center [688, 93] width 74 height 8
click at [669, 108] on div "Dover White" at bounding box center [691, 108] width 89 height 14
type input "Dover White"
click at [660, 148] on div "at add" at bounding box center [692, 157] width 92 height 21
click at [661, 156] on input "text" at bounding box center [658, 157] width 24 height 10
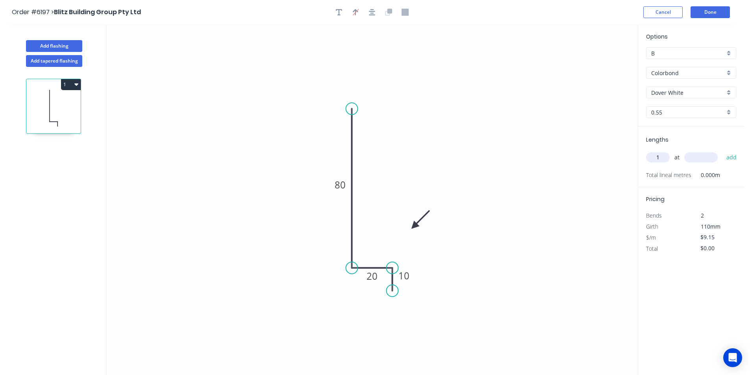
type input "1"
type input "3000"
click at [723, 151] on button "add" at bounding box center [732, 157] width 19 height 13
type input "$27.45"
type input "2"
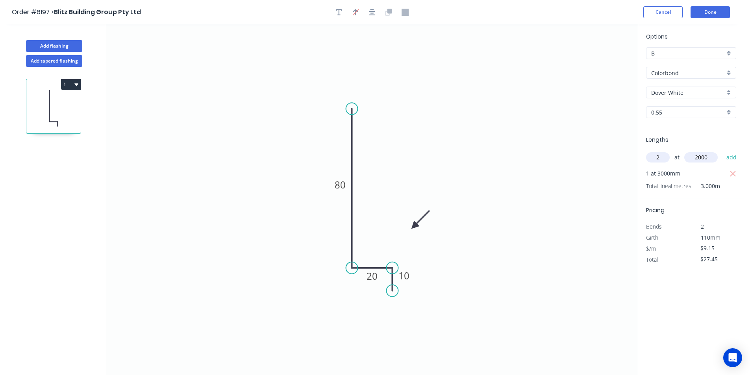
type input "2000"
click at [723, 151] on button "add" at bounding box center [732, 157] width 19 height 13
type input "$64.05"
click at [721, 13] on button "Done" at bounding box center [710, 12] width 39 height 12
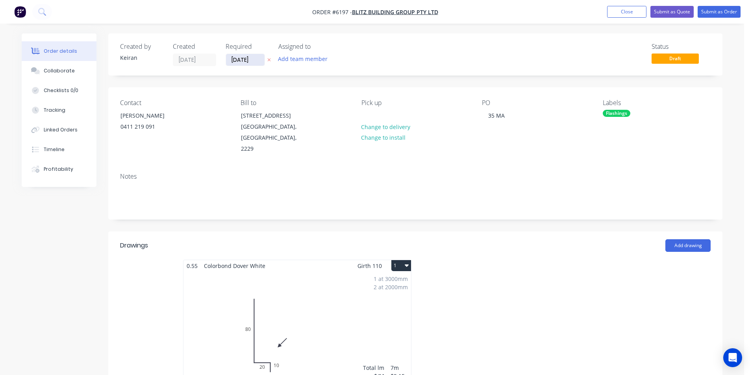
click at [246, 61] on input "[DATE]" at bounding box center [245, 60] width 39 height 12
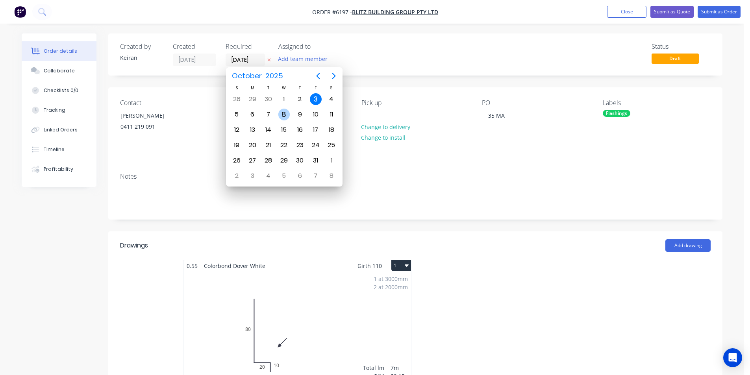
click at [281, 117] on div "8" at bounding box center [284, 115] width 12 height 12
type input "[DATE]"
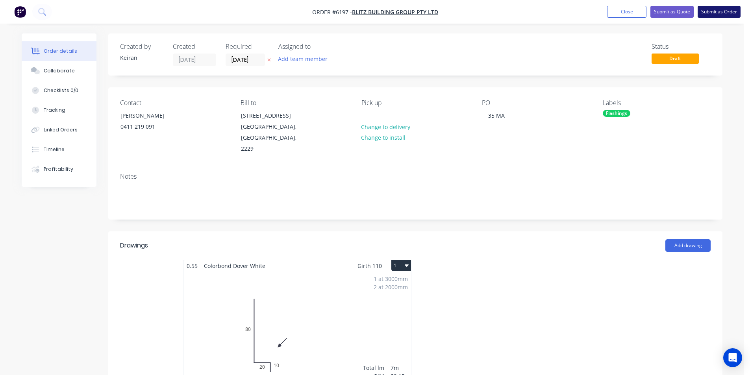
click at [711, 14] on button "Submit as Order" at bounding box center [719, 12] width 43 height 12
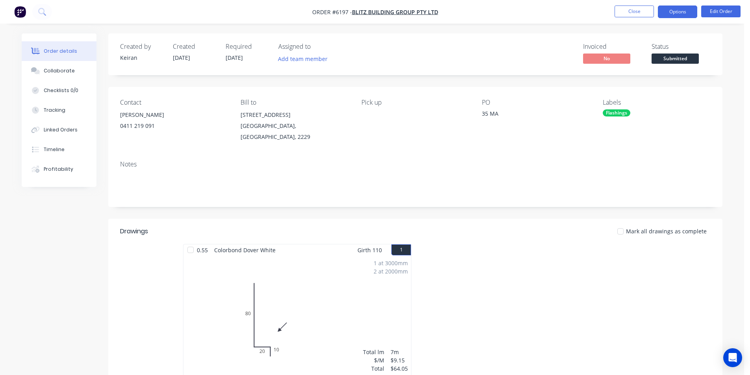
click at [682, 14] on button "Options" at bounding box center [677, 12] width 39 height 13
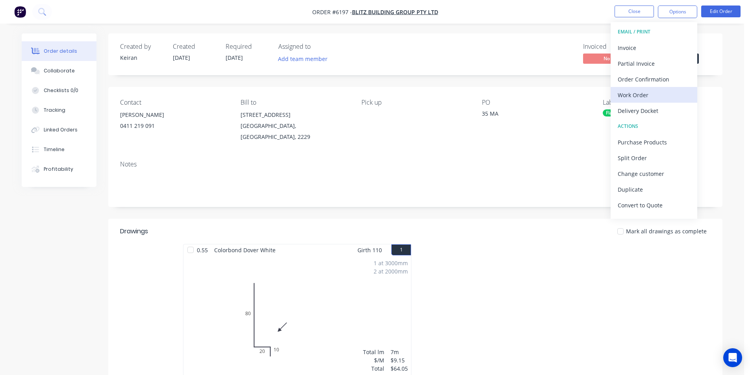
click at [636, 96] on div "Work Order" at bounding box center [654, 94] width 72 height 11
click at [636, 96] on div "Custom" at bounding box center [654, 94] width 72 height 11
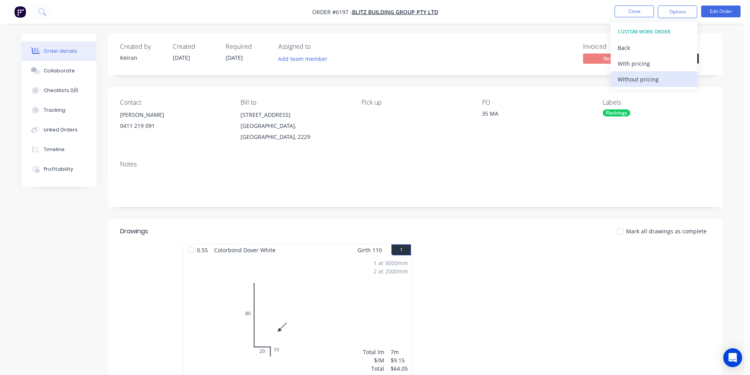
click at [636, 82] on div "Without pricing" at bounding box center [654, 79] width 72 height 11
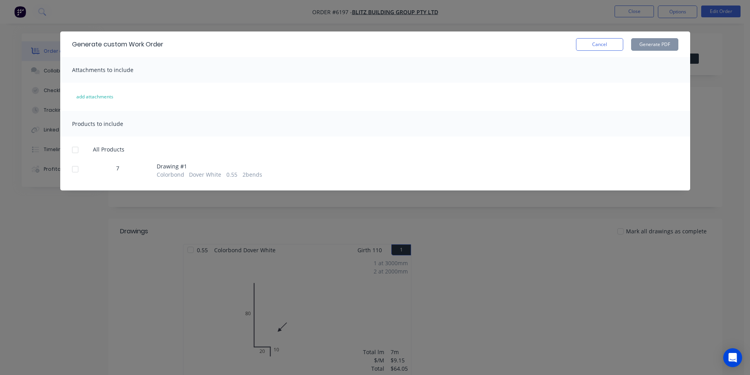
click at [76, 168] on div at bounding box center [75, 169] width 16 height 16
click at [641, 46] on button "Generate PDF" at bounding box center [654, 44] width 47 height 13
click at [610, 37] on div "Generate custom Work Order Cancel Generate PDF" at bounding box center [375, 45] width 630 height 26
click at [597, 51] on div "Generate custom Work Order Cancel Generate PDF" at bounding box center [375, 45] width 630 height 26
click at [597, 47] on button "Cancel" at bounding box center [599, 44] width 47 height 13
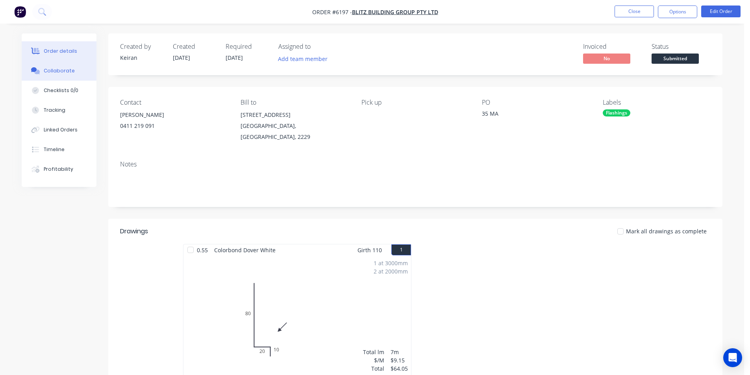
click at [73, 71] on button "Collaborate" at bounding box center [59, 71] width 75 height 20
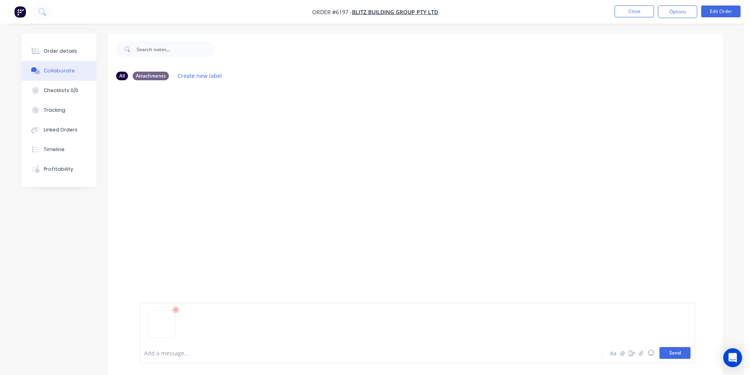
click at [674, 356] on button "Send" at bounding box center [675, 353] width 31 height 12
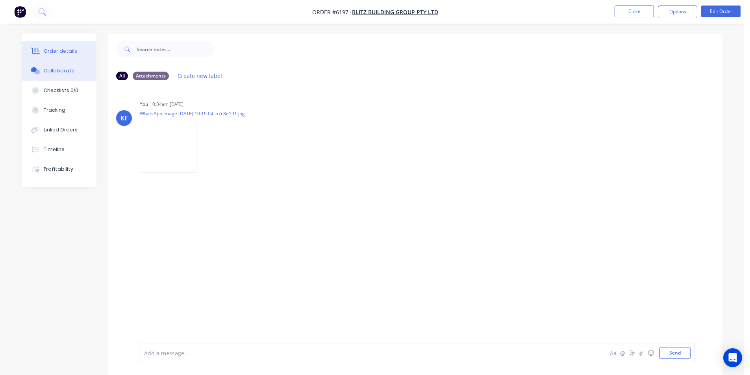
click at [62, 48] on div "Order details" at bounding box center [60, 51] width 33 height 7
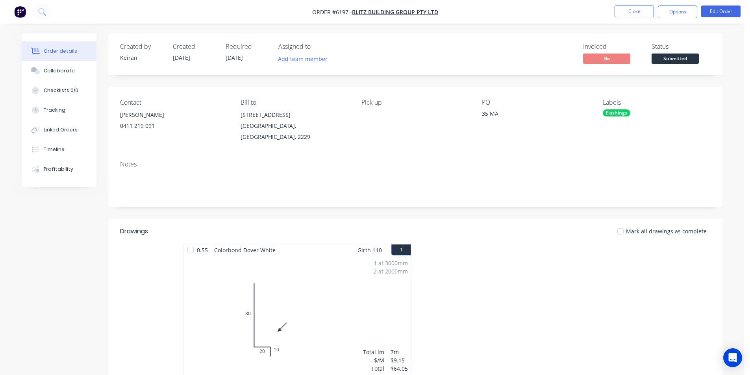
click at [667, 54] on span "Submitted" at bounding box center [675, 59] width 47 height 10
drag, startPoint x: 510, startPoint y: 26, endPoint x: 716, endPoint y: 54, distance: 207.5
click at [525, 27] on div "Order details Collaborate Checklists 0/0 Tracking Linked Orders Timeline Profit…" at bounding box center [372, 262] width 744 height 524
click at [683, 63] on span "Submitted" at bounding box center [675, 59] width 47 height 10
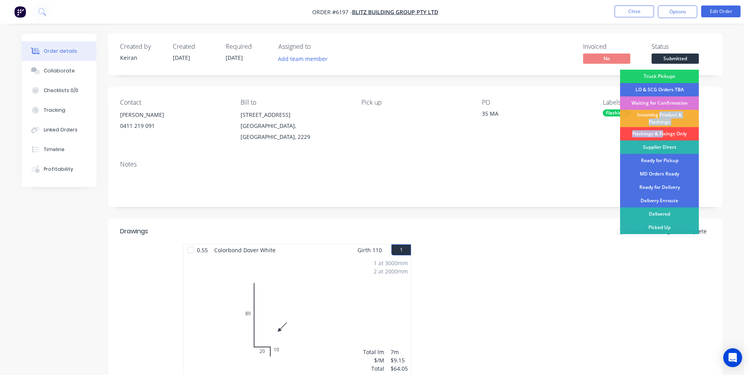
drag, startPoint x: 661, startPoint y: 117, endPoint x: 663, endPoint y: 135, distance: 18.7
click at [663, 135] on div "Truck Pickups LO & SCG Orders TBA Waiting for Confirmation Incoming Product & F…" at bounding box center [659, 164] width 79 height 188
click at [663, 135] on div "Flashings & Fixings Only" at bounding box center [659, 133] width 79 height 13
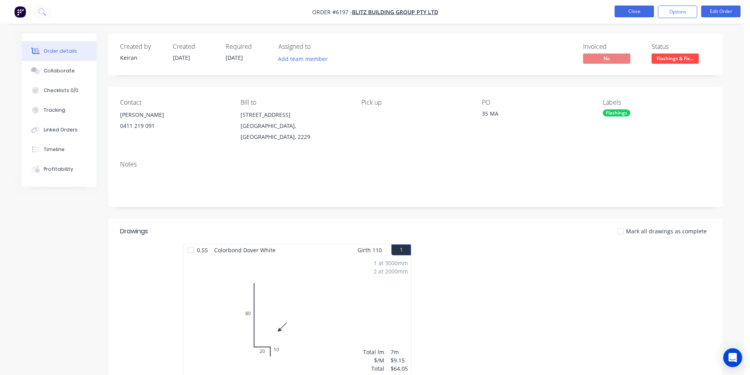
click at [638, 14] on button "Close" at bounding box center [634, 12] width 39 height 12
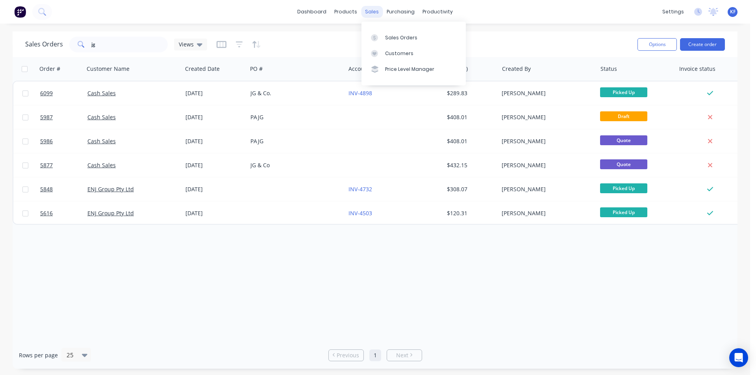
click at [370, 15] on div "sales" at bounding box center [372, 12] width 22 height 12
click at [389, 42] on link "Sales Orders" at bounding box center [413, 38] width 104 height 16
drag, startPoint x: 126, startPoint y: 51, endPoint x: 80, endPoint y: 36, distance: 48.6
click at [97, 42] on input "jg" at bounding box center [129, 45] width 77 height 16
type input "j"
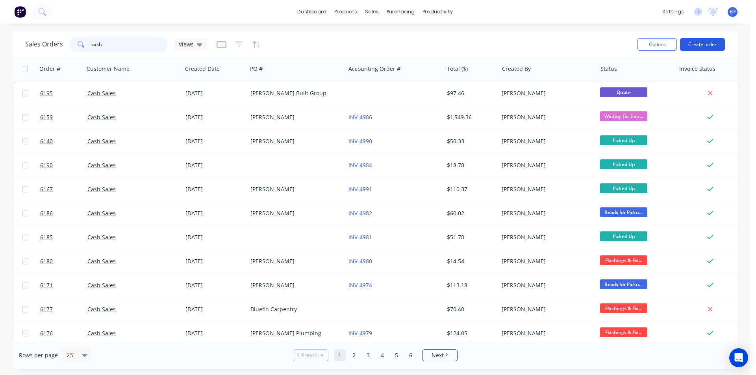
type input "cash"
click at [705, 47] on button "Create order" at bounding box center [702, 44] width 45 height 13
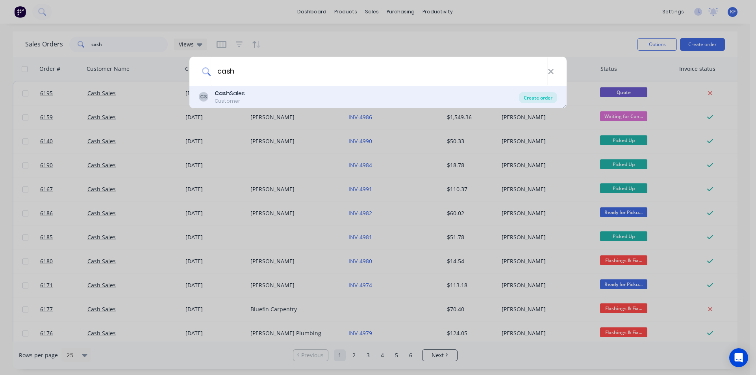
type input "cash"
click at [530, 99] on div "Create order" at bounding box center [538, 97] width 38 height 11
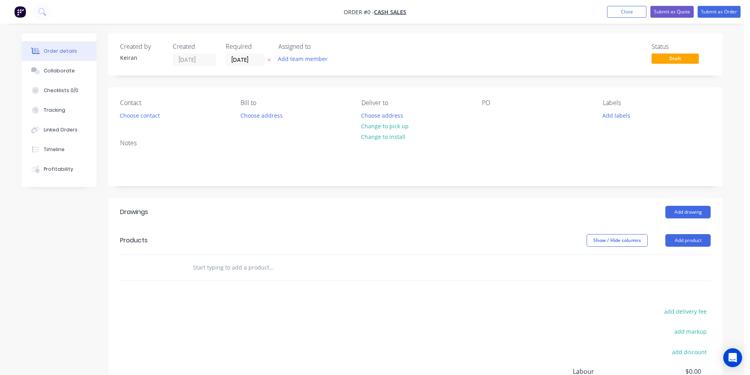
click at [243, 265] on input "text" at bounding box center [272, 268] width 158 height 16
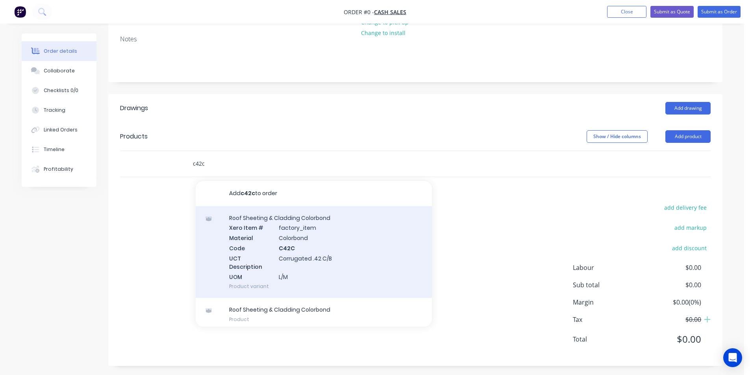
scroll to position [107, 0]
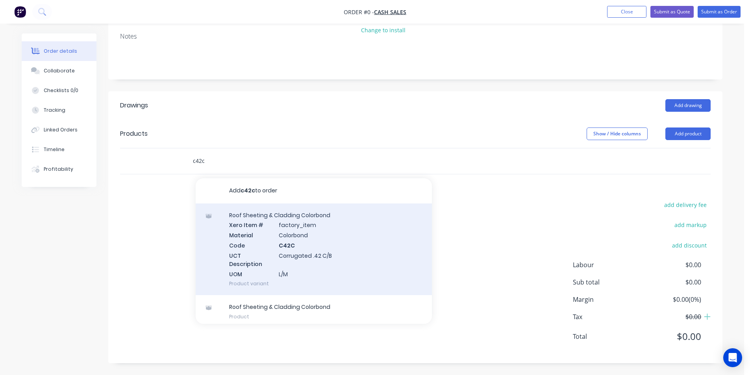
type input "c42c"
click at [325, 254] on div "Roof Sheeting & Cladding Colorbond Xero Item # factory_item Material Colorbond …" at bounding box center [314, 250] width 236 height 92
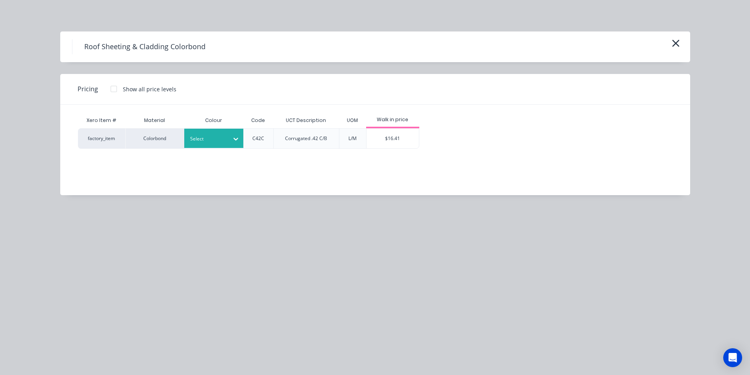
click at [224, 143] on div at bounding box center [207, 139] width 35 height 9
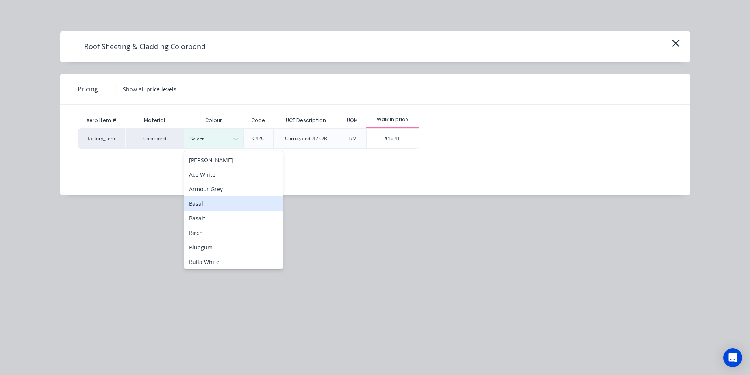
click at [221, 205] on div "Basal" at bounding box center [233, 203] width 98 height 15
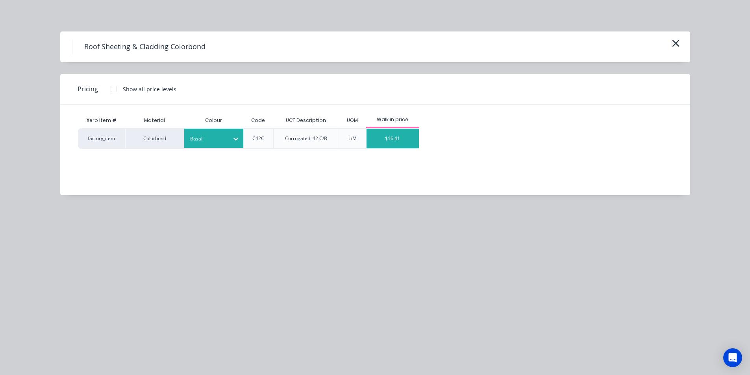
click at [391, 147] on div "$16.41" at bounding box center [393, 139] width 52 height 20
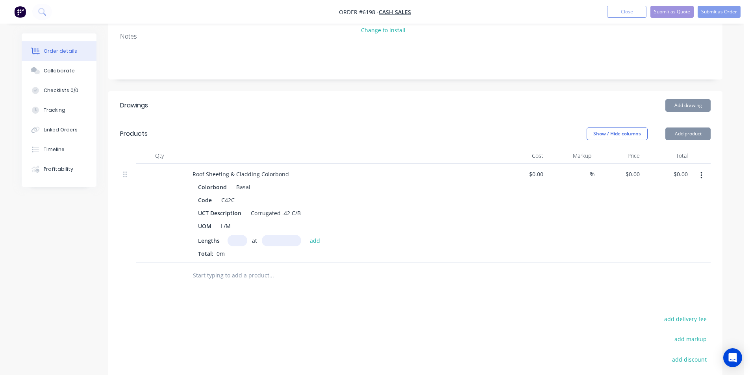
type input "$16.41"
drag, startPoint x: 235, startPoint y: 242, endPoint x: 227, endPoint y: 239, distance: 8.7
click at [231, 241] on input "text" at bounding box center [238, 240] width 20 height 11
type input "4"
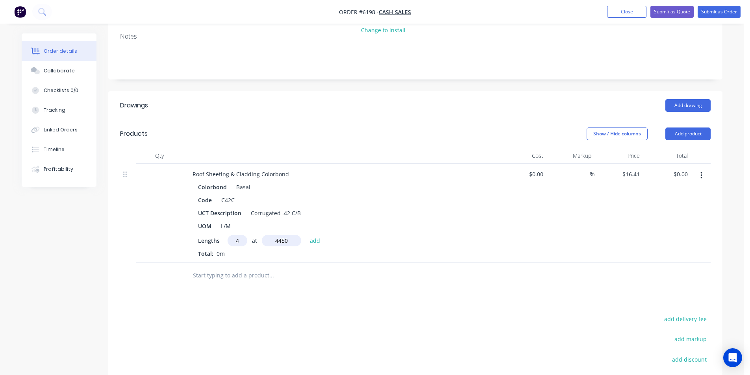
type input "4450"
click at [306, 235] on button "add" at bounding box center [315, 240] width 19 height 11
type input "$292.10"
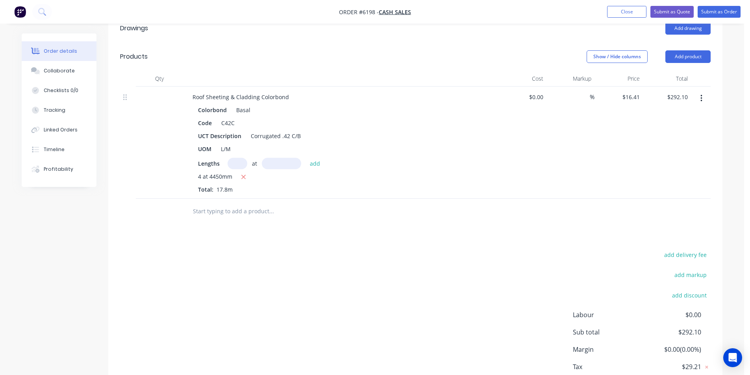
scroll to position [185, 0]
click at [275, 211] on input "text" at bounding box center [272, 210] width 158 height 16
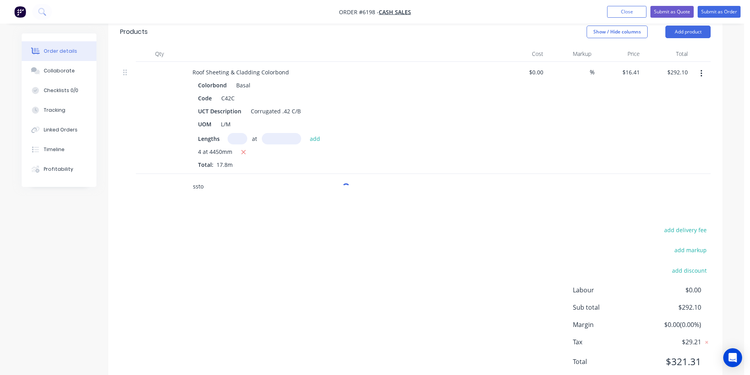
scroll to position [225, 0]
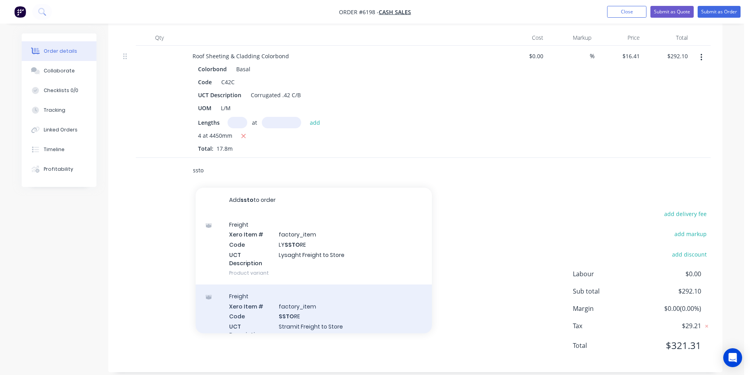
type input "ssto"
click at [340, 312] on div "Freight Xero Item # factory_item Code SSTO RE UCT Description Stramit Freight t…" at bounding box center [314, 321] width 236 height 72
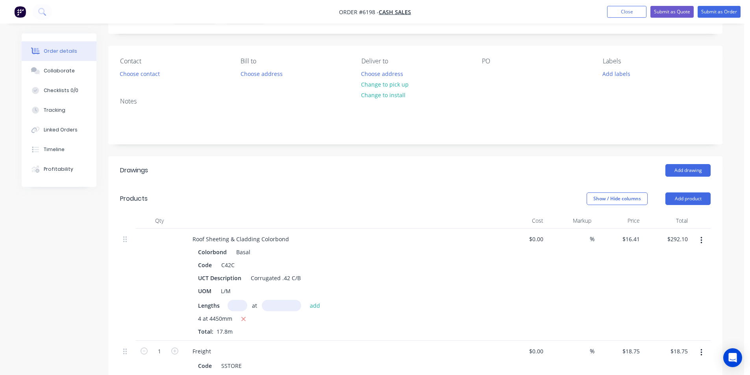
scroll to position [118, 0]
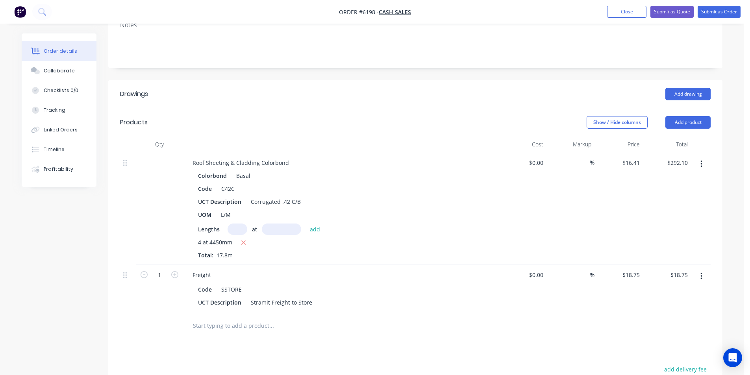
click at [700, 167] on icon "button" at bounding box center [701, 164] width 2 height 9
